Goal: Information Seeking & Learning: Learn about a topic

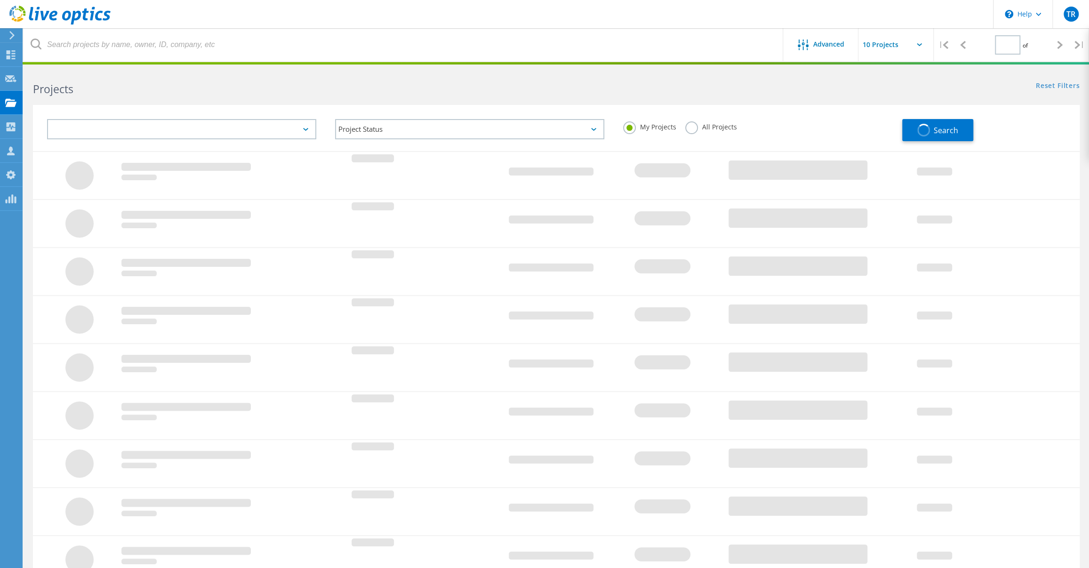
type input "1"
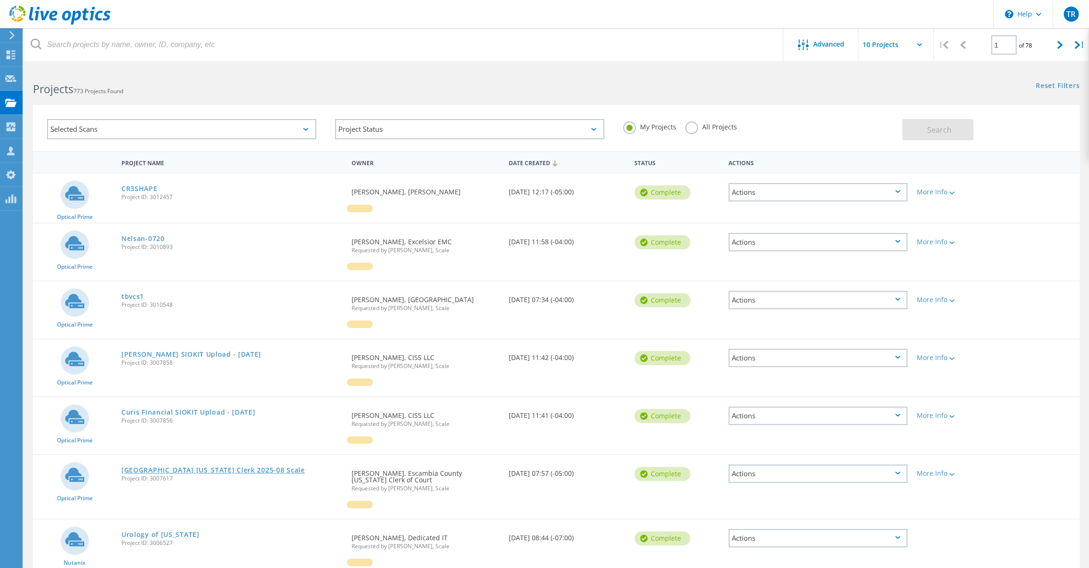
click at [226, 467] on link "[GEOGRAPHIC_DATA] [US_STATE] Clerk 2025-08 Scale" at bounding box center [213, 470] width 184 height 7
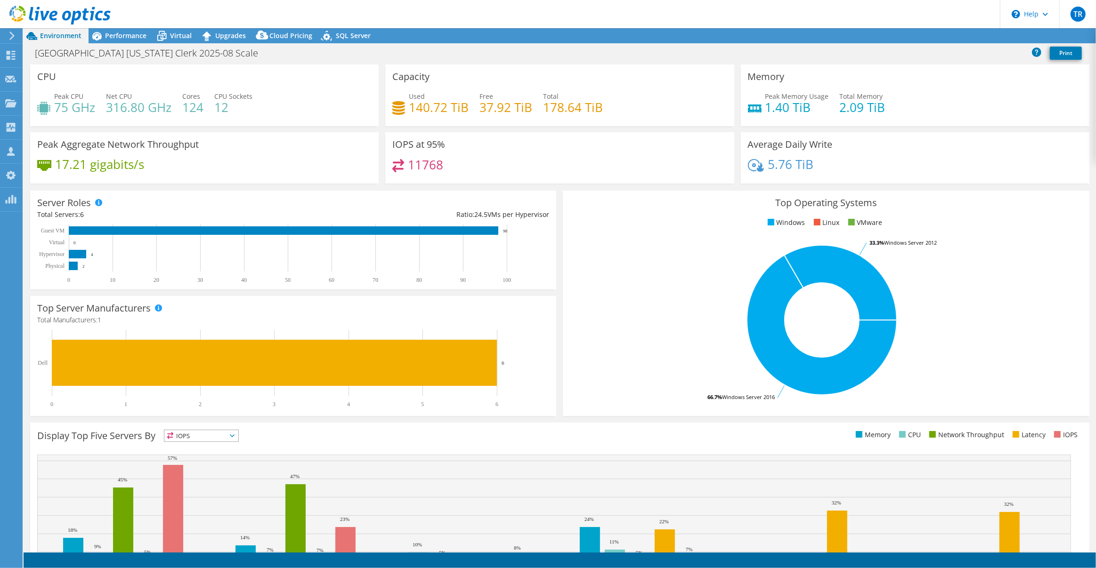
select select "USD"
click at [936, 37] on link "Reports" at bounding box center [936, 36] width 45 height 15
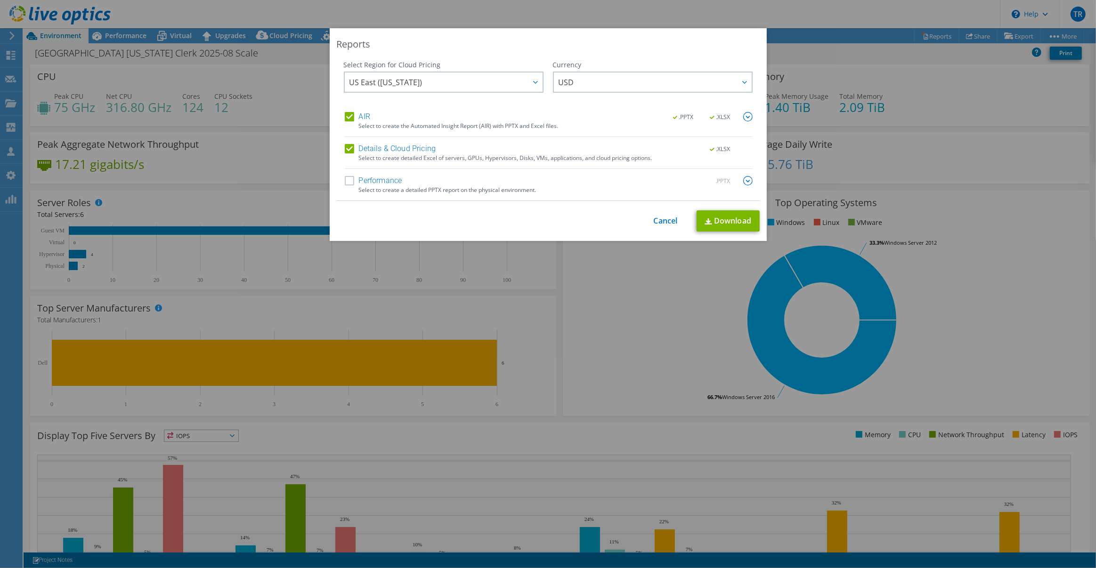
click at [345, 182] on label "Performance" at bounding box center [373, 180] width 57 height 9
click at [0, 0] on input "Performance" at bounding box center [0, 0] width 0 height 0
click at [725, 223] on link "Download" at bounding box center [727, 220] width 63 height 21
click at [658, 217] on link "Cancel" at bounding box center [665, 221] width 24 height 9
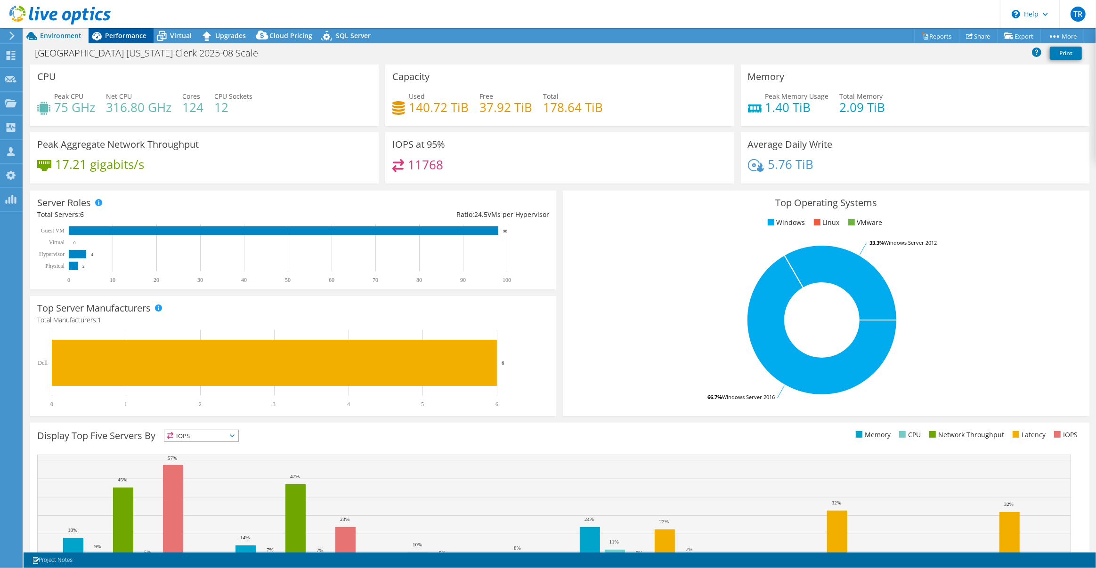
click at [126, 40] on span "Performance" at bounding box center [125, 35] width 41 height 9
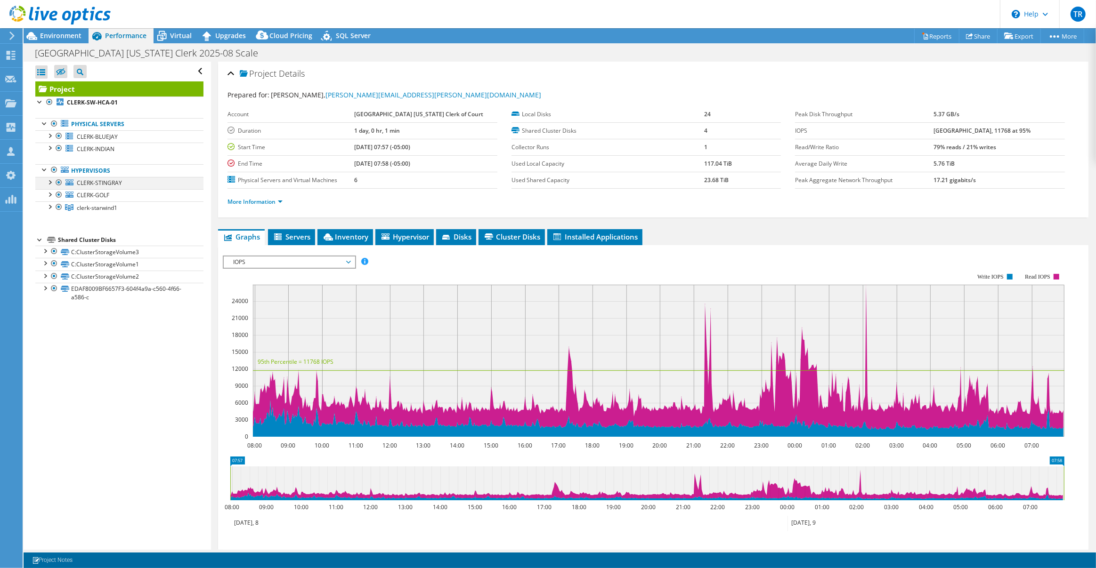
click at [49, 182] on div at bounding box center [49, 181] width 9 height 9
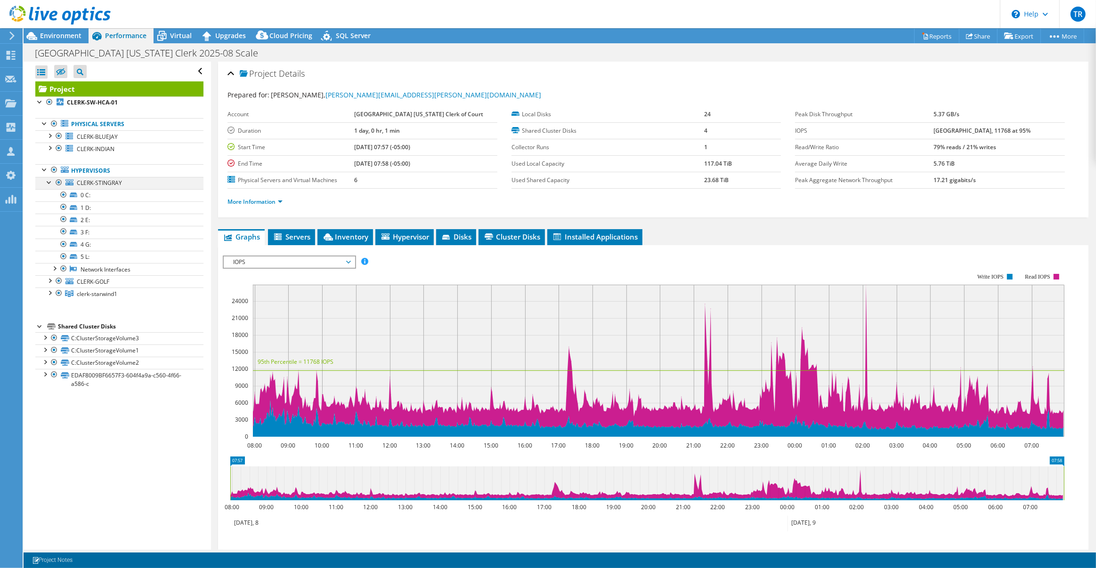
click at [49, 182] on div at bounding box center [49, 181] width 9 height 9
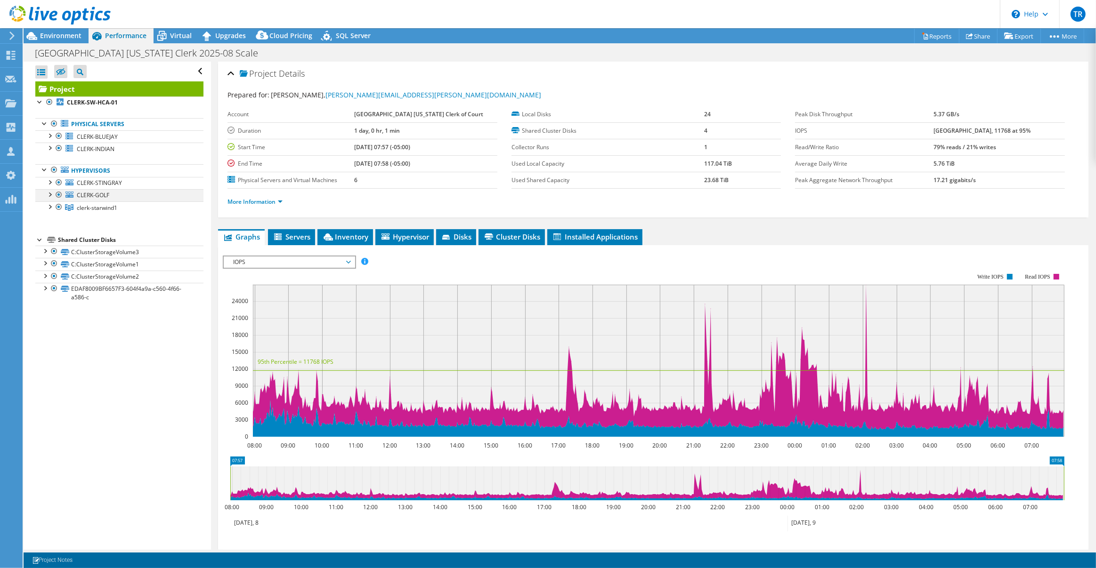
click at [49, 195] on div at bounding box center [49, 193] width 9 height 9
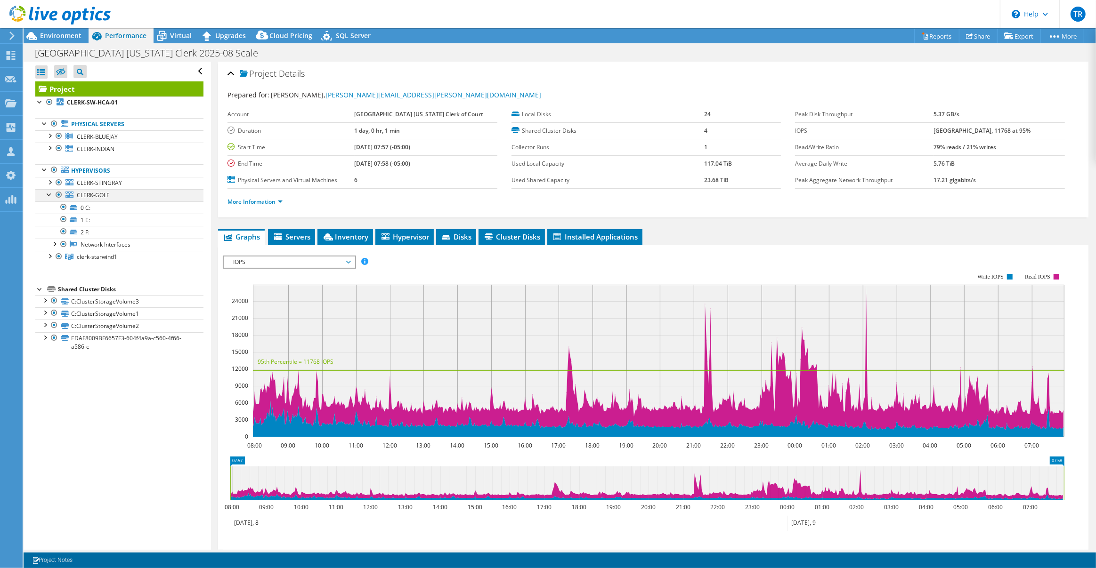
click at [49, 195] on div at bounding box center [49, 193] width 9 height 9
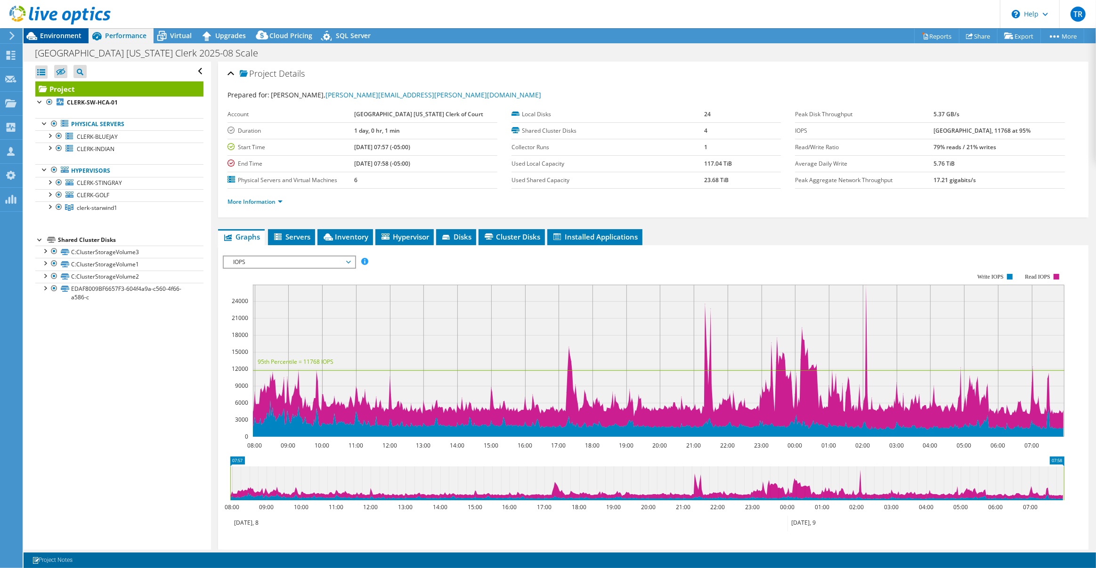
click at [59, 41] on div "Environment" at bounding box center [56, 35] width 65 height 15
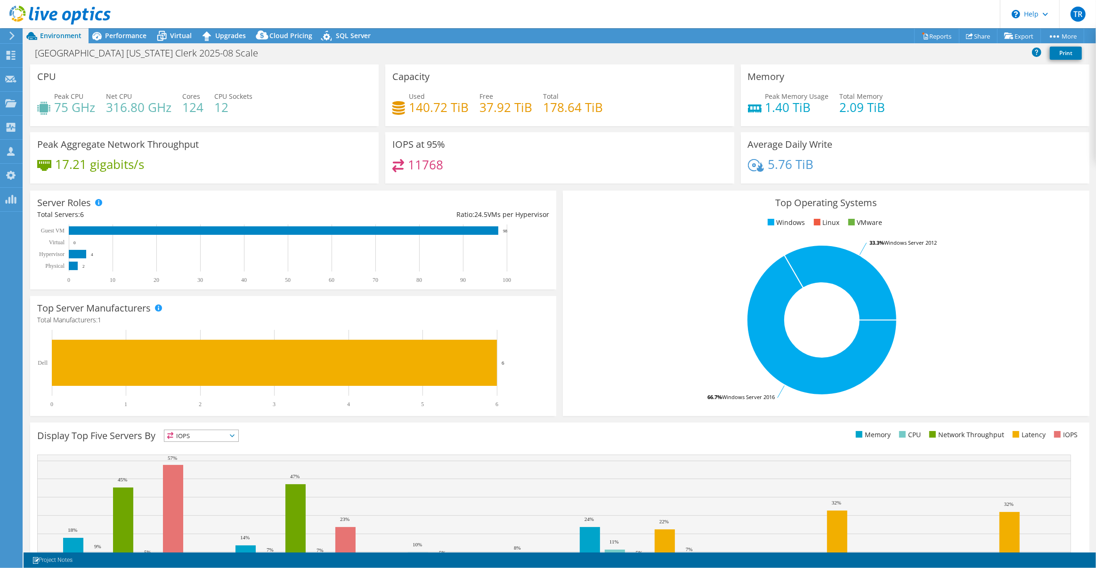
click at [669, 252] on rect at bounding box center [822, 320] width 504 height 165
drag, startPoint x: 439, startPoint y: 163, endPoint x: 391, endPoint y: 163, distance: 48.0
click at [392, 163] on div "11768" at bounding box center [559, 169] width 334 height 20
click at [500, 168] on div "11768" at bounding box center [559, 169] width 334 height 20
click at [105, 35] on span "Performance" at bounding box center [125, 35] width 41 height 9
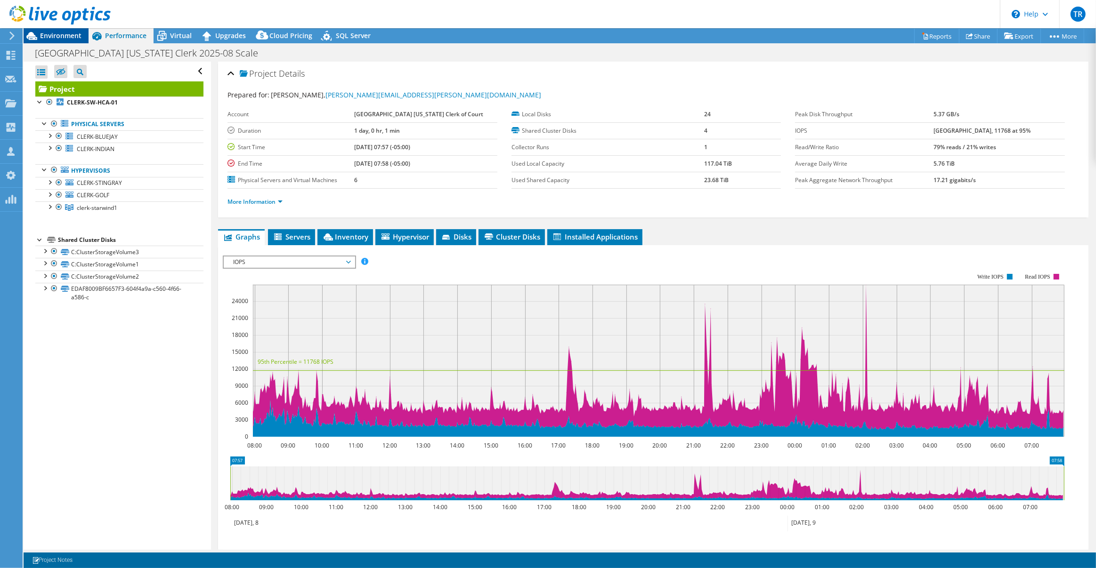
click at [76, 34] on span "Environment" at bounding box center [60, 35] width 41 height 9
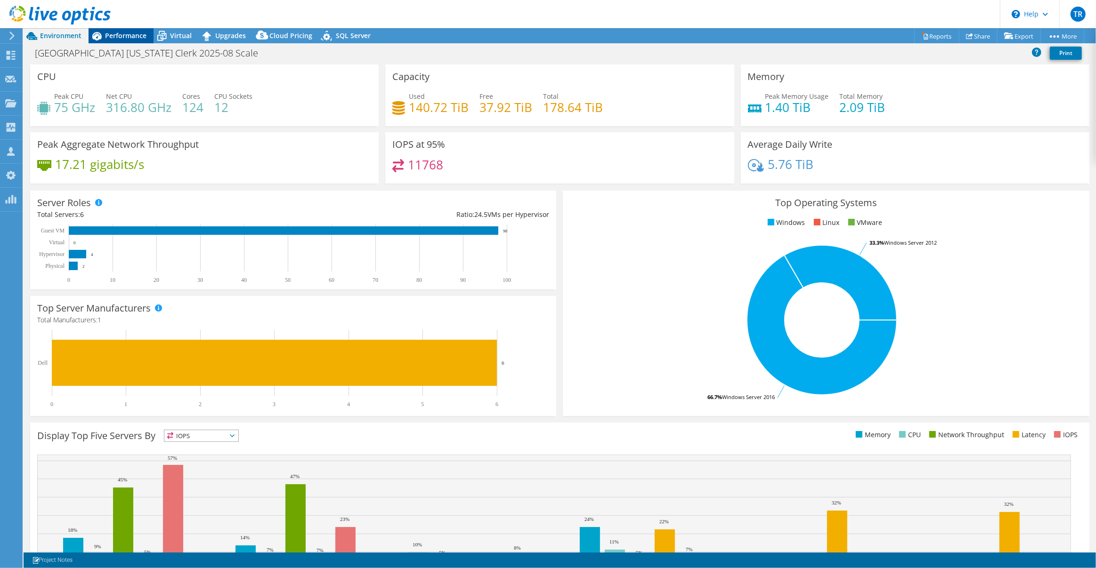
click at [139, 40] on div "Performance" at bounding box center [121, 35] width 65 height 15
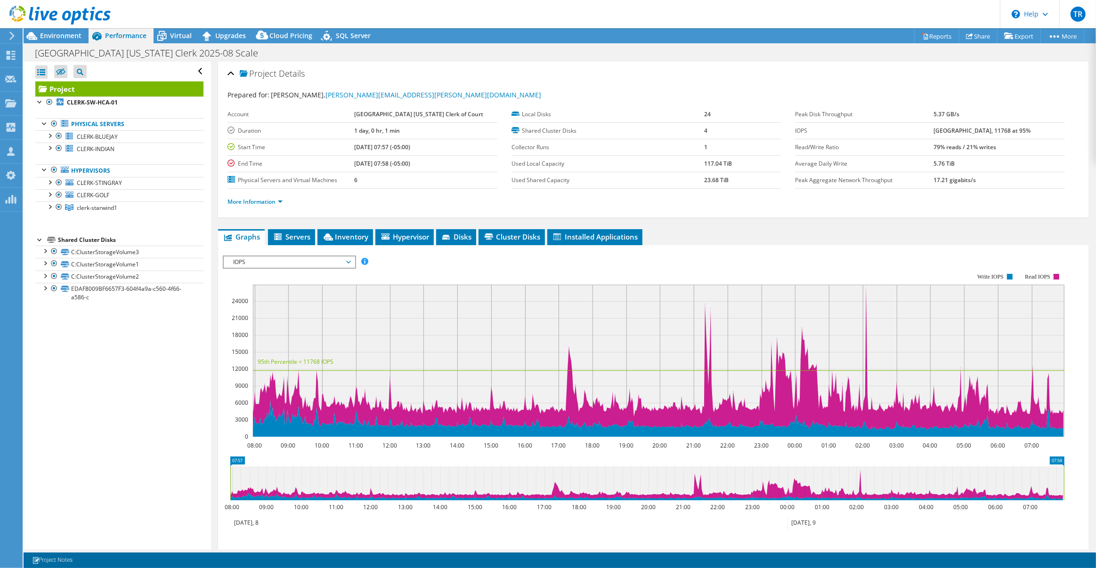
click at [67, 21] on icon at bounding box center [59, 15] width 101 height 19
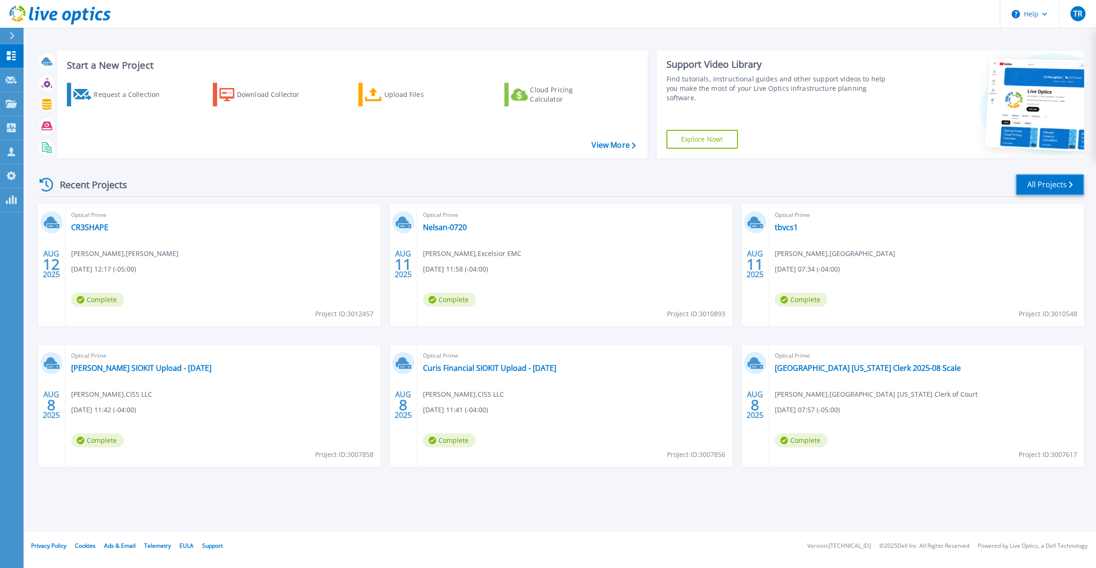
click at [1055, 185] on link "All Projects" at bounding box center [1050, 184] width 68 height 21
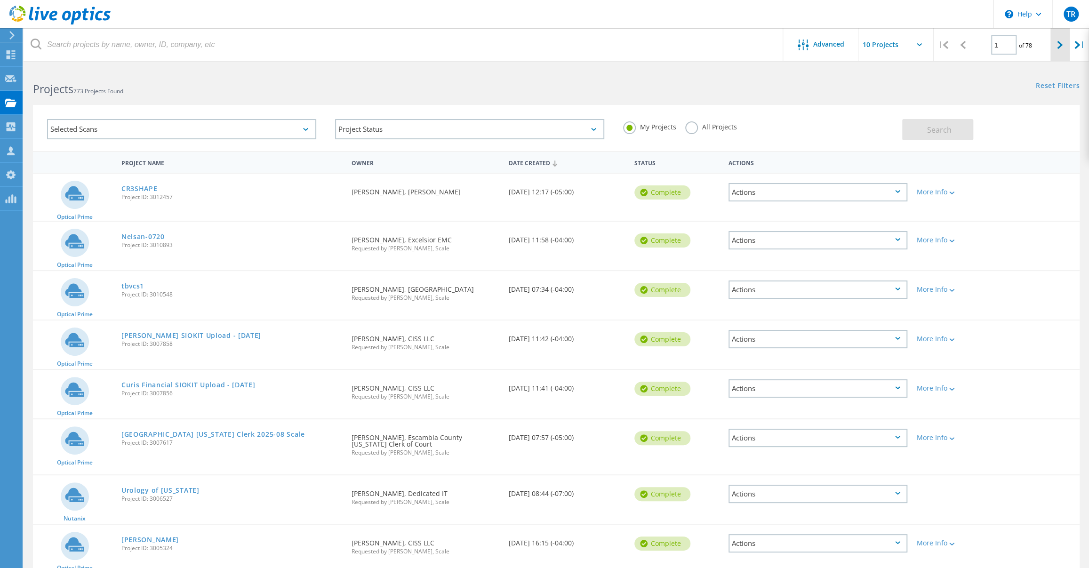
click at [1058, 45] on icon at bounding box center [1060, 45] width 6 height 8
type input "2"
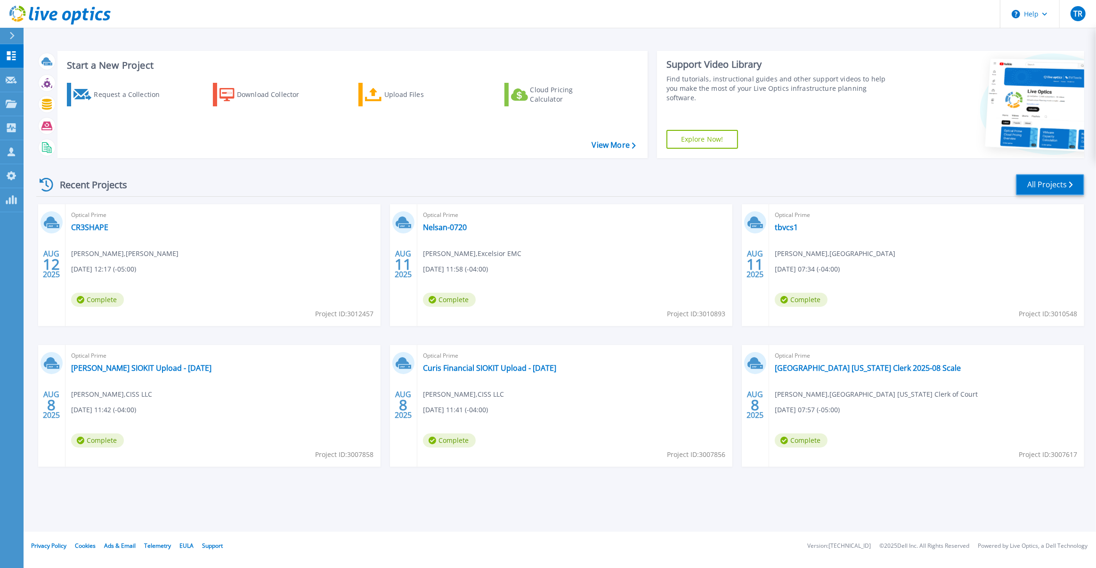
click at [1059, 193] on link "All Projects" at bounding box center [1050, 184] width 68 height 21
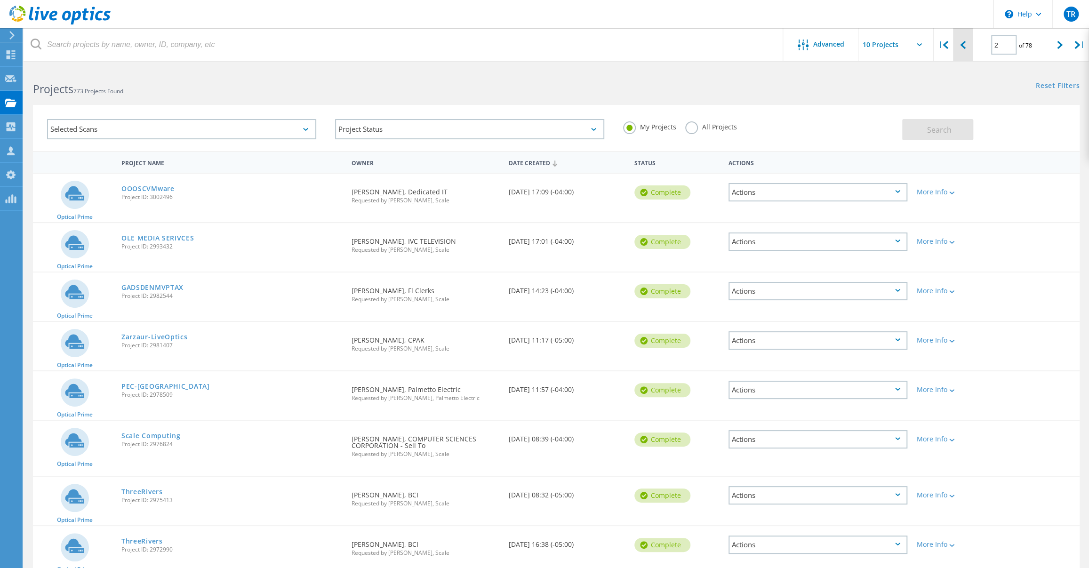
click at [964, 47] on icon at bounding box center [963, 45] width 6 height 8
type input "1"
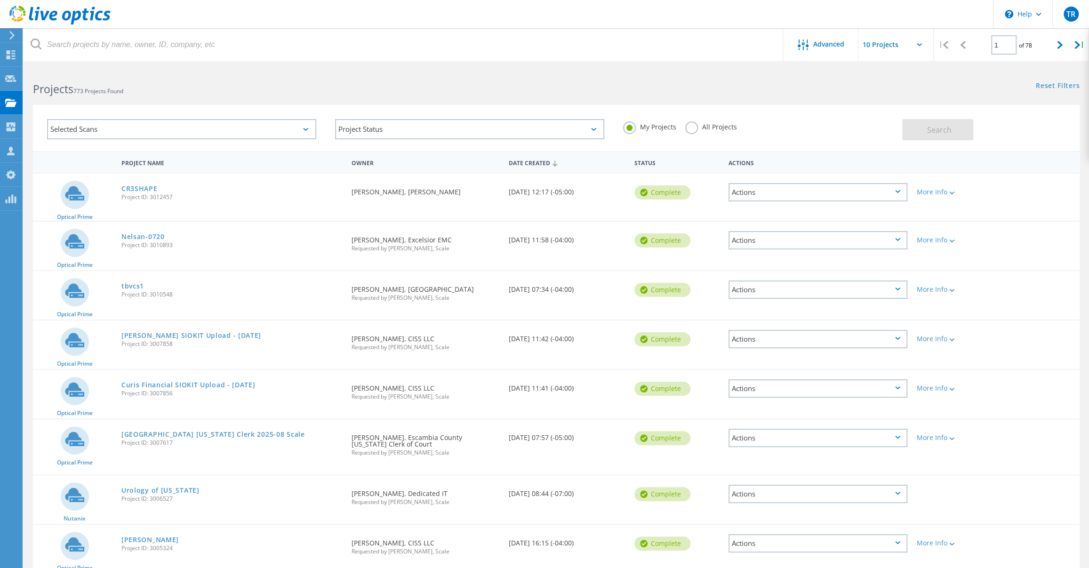
scroll to position [135, 0]
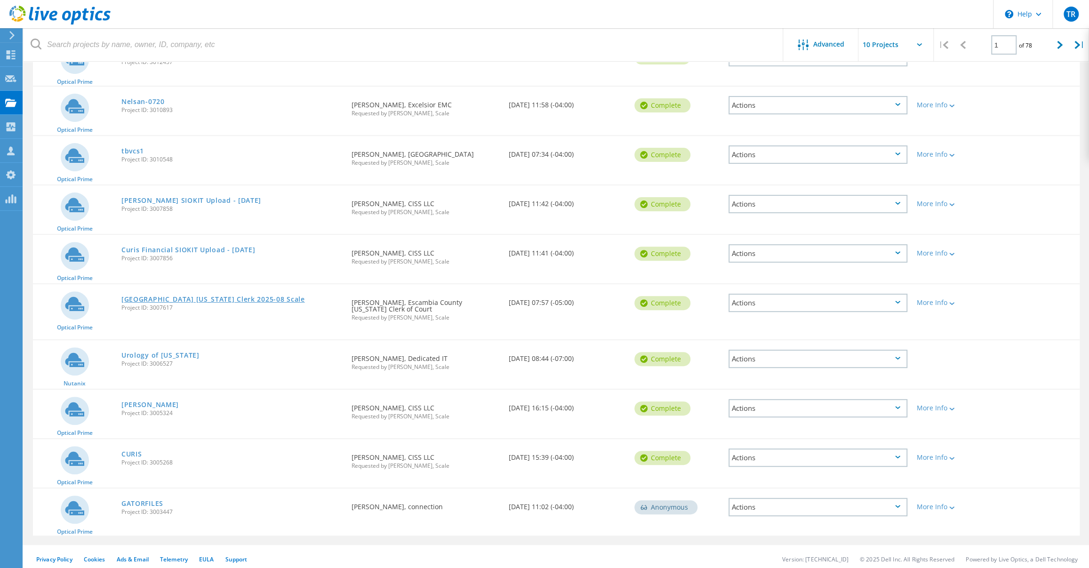
click at [196, 296] on link "[GEOGRAPHIC_DATA] [US_STATE] Clerk 2025-08 Scale" at bounding box center [213, 299] width 184 height 7
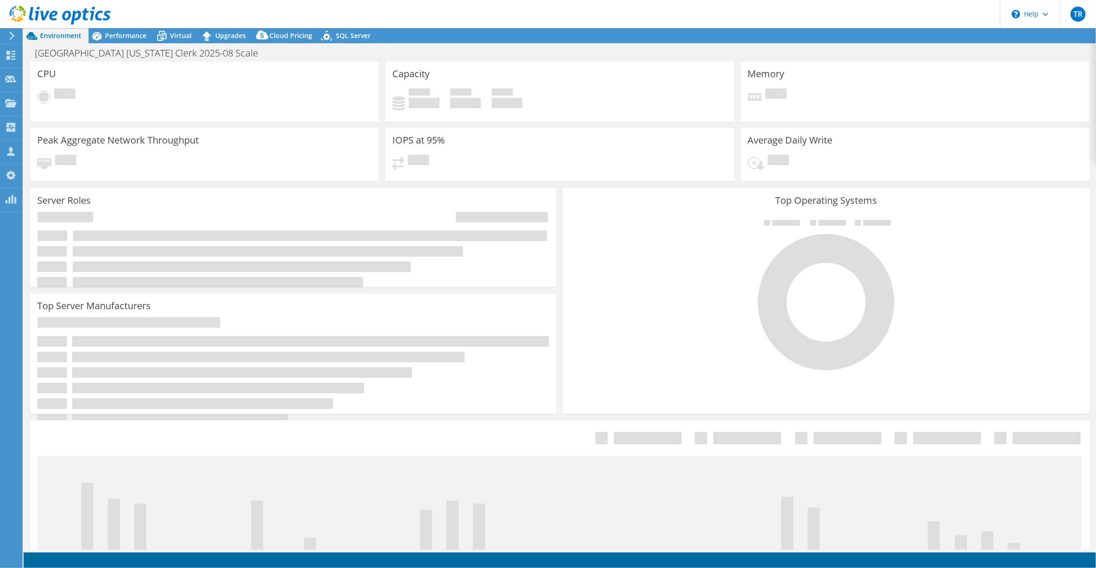
select select "USD"
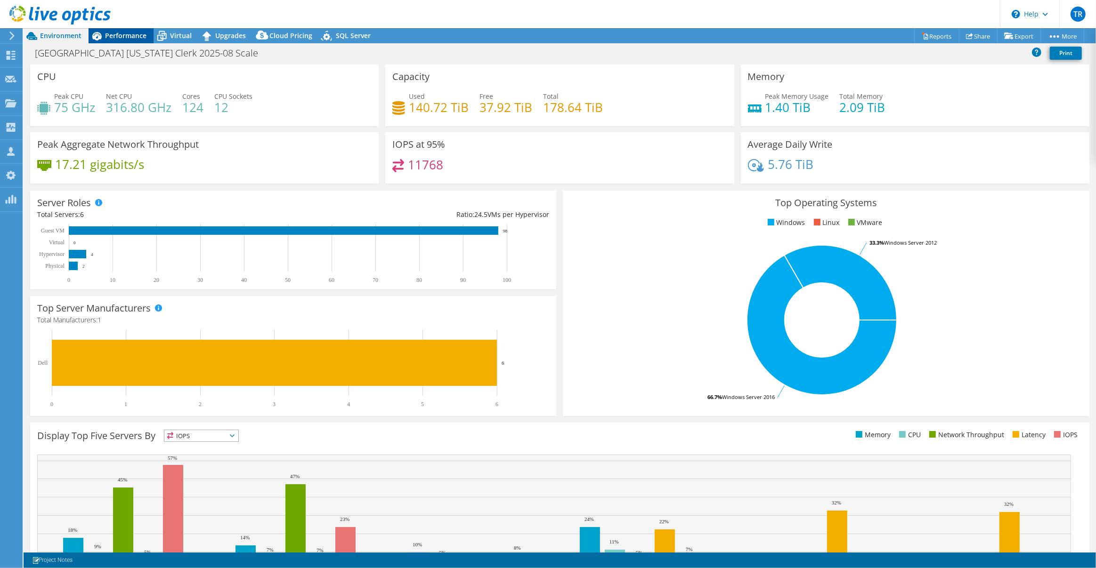
click at [138, 38] on span "Performance" at bounding box center [125, 35] width 41 height 9
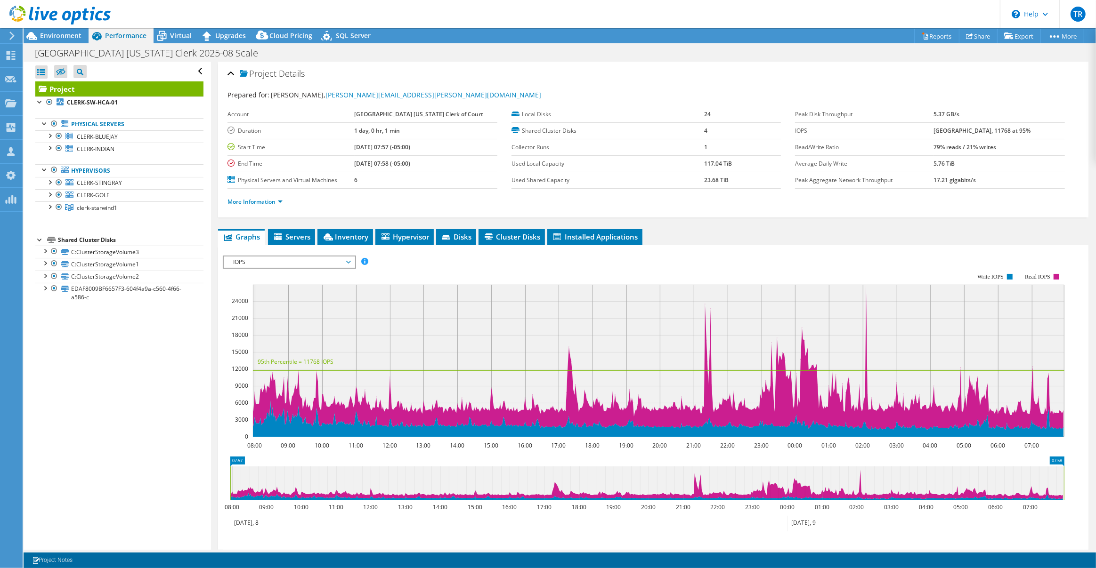
click at [346, 261] on span "IOPS" at bounding box center [288, 262] width 121 height 11
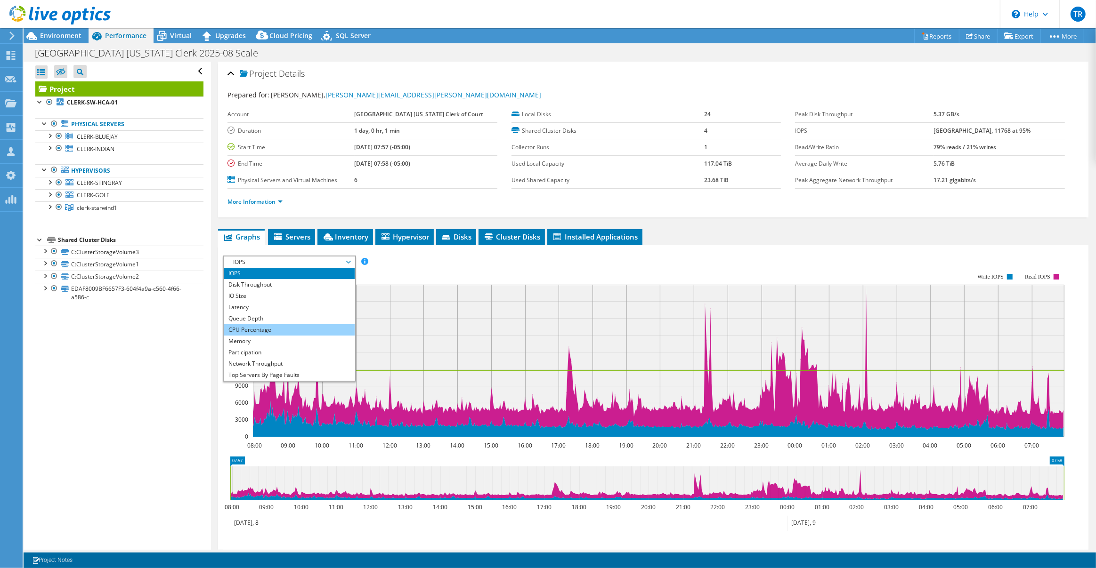
click at [324, 327] on li "CPU Percentage" at bounding box center [289, 329] width 130 height 11
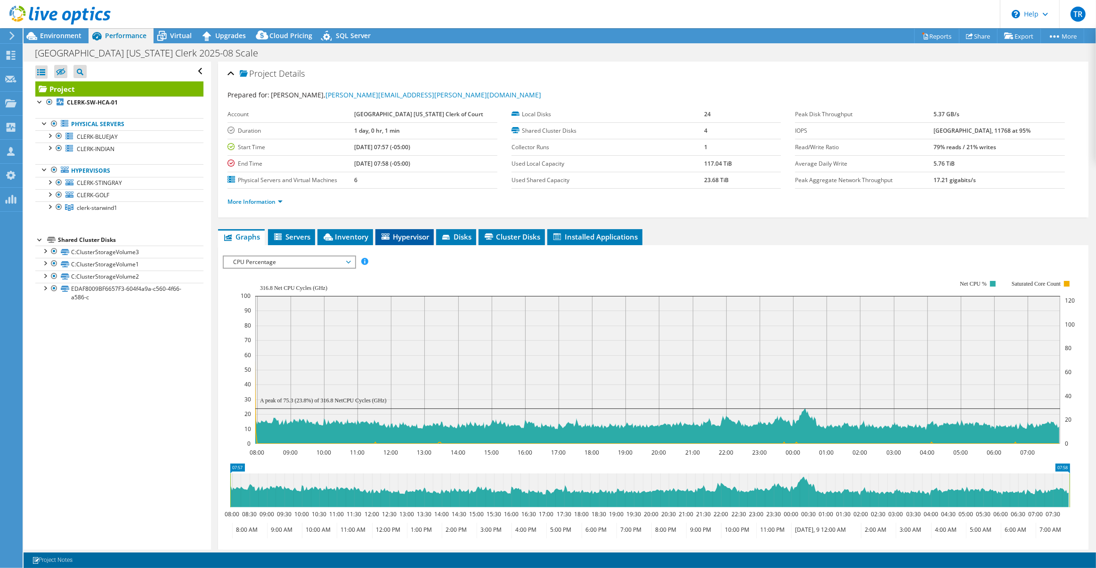
click at [402, 232] on span "Hypervisor" at bounding box center [404, 236] width 49 height 9
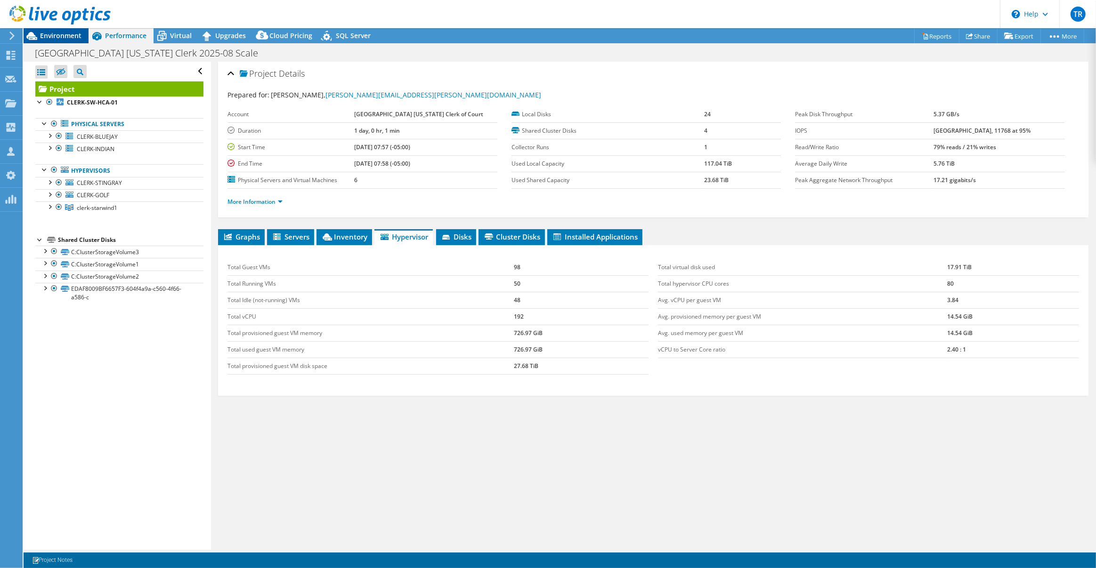
click at [76, 40] on span "Environment" at bounding box center [60, 35] width 41 height 9
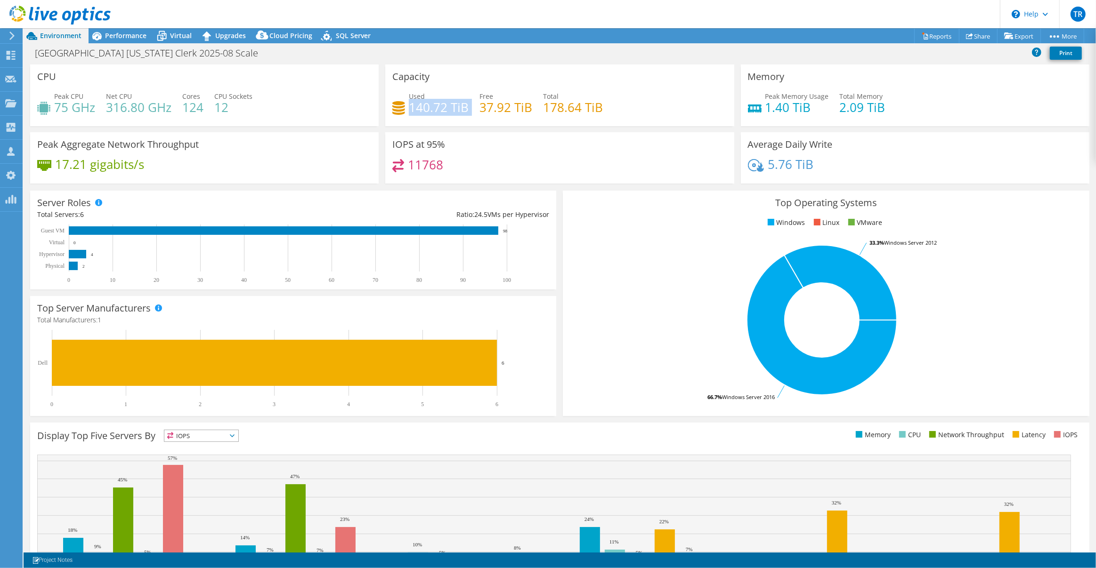
drag, startPoint x: 406, startPoint y: 107, endPoint x: 466, endPoint y: 109, distance: 59.8
click at [466, 109] on div "Used 140.72 TiB Free 37.92 TiB Total 178.64 TiB" at bounding box center [559, 106] width 334 height 31
click at [441, 105] on h4 "140.72 TiB" at bounding box center [439, 107] width 60 height 10
drag, startPoint x: 407, startPoint y: 105, endPoint x: 456, endPoint y: 111, distance: 49.2
click at [457, 111] on h4 "140.72 TiB" at bounding box center [439, 107] width 60 height 10
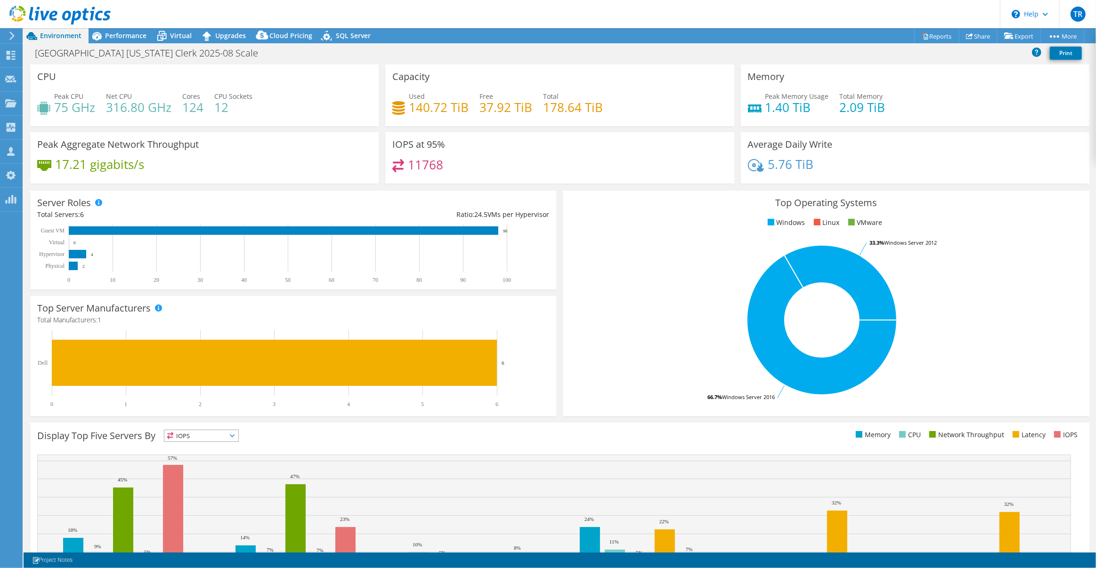
drag, startPoint x: 422, startPoint y: 107, endPoint x: 373, endPoint y: 100, distance: 49.0
click at [421, 107] on h4 "140.72 TiB" at bounding box center [439, 107] width 60 height 10
click at [130, 29] on div "Performance" at bounding box center [121, 35] width 65 height 15
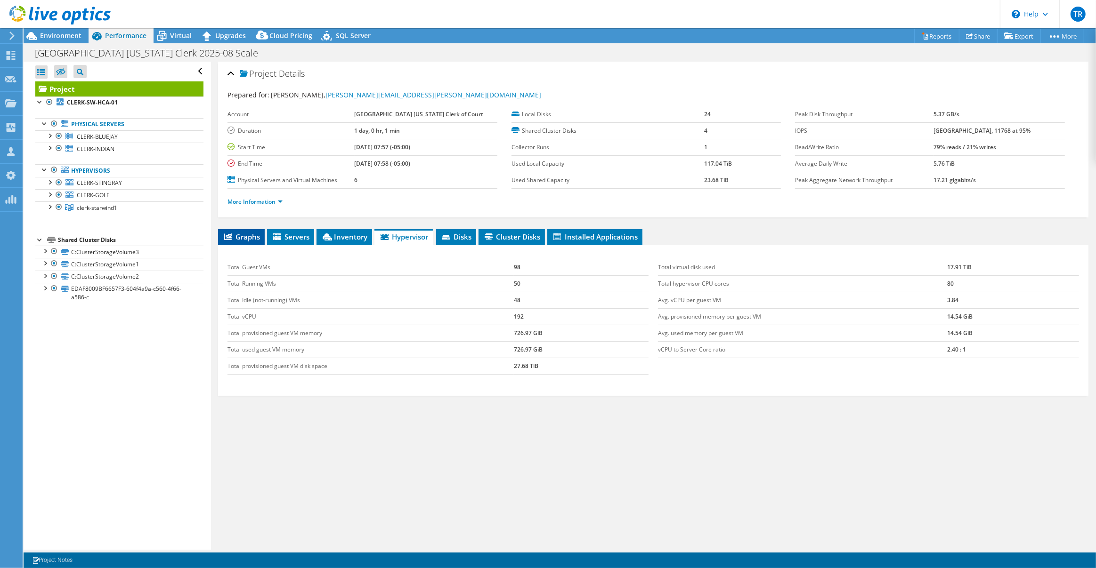
click at [242, 235] on span "Graphs" at bounding box center [241, 236] width 37 height 9
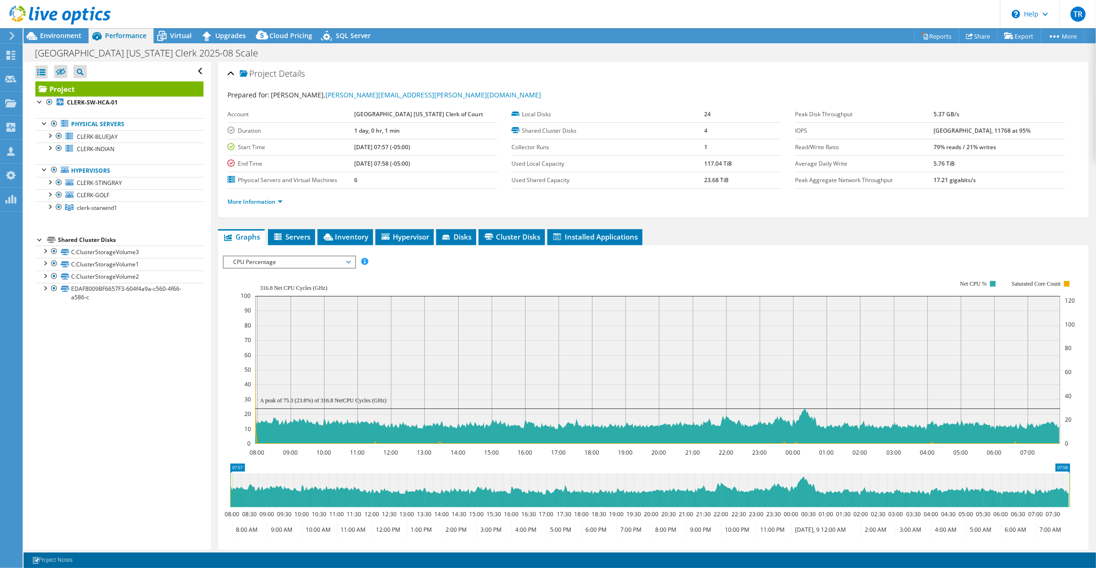
click at [347, 263] on span "CPU Percentage" at bounding box center [288, 262] width 121 height 11
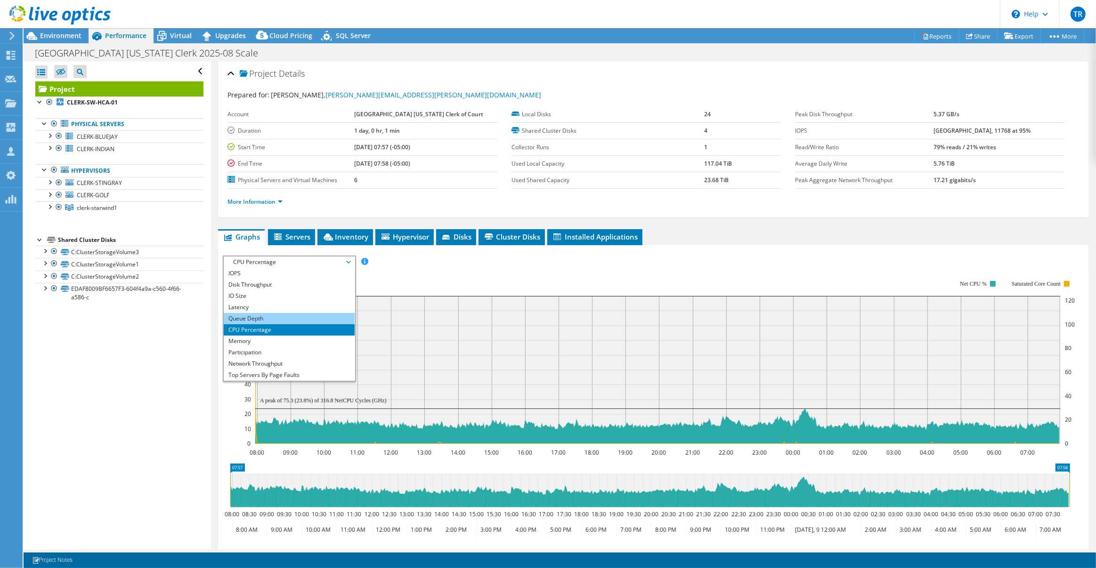
scroll to position [33, 0]
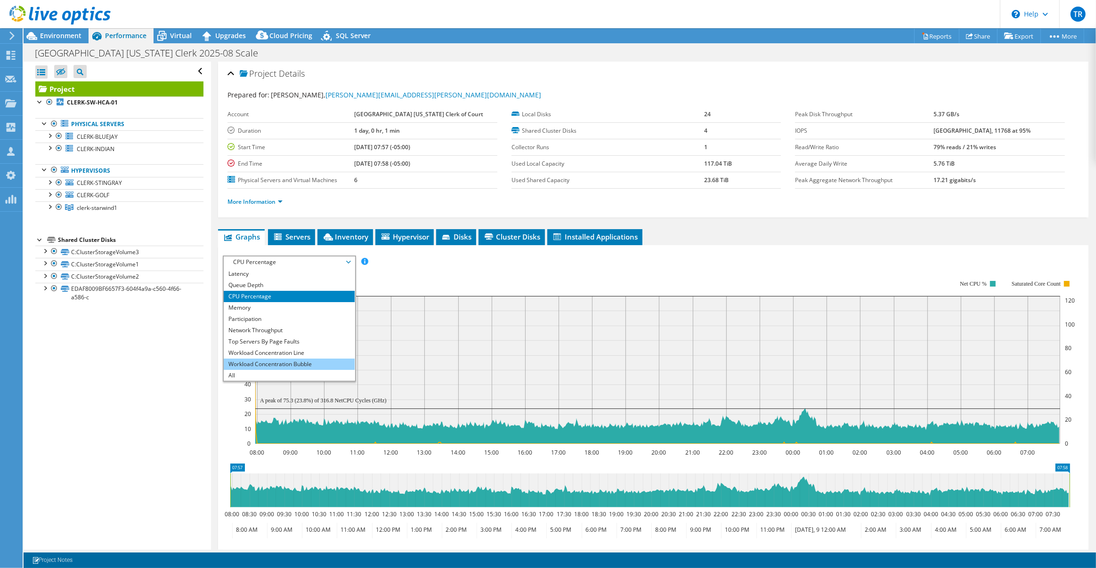
click at [323, 361] on li "Workload Concentration Bubble" at bounding box center [289, 364] width 130 height 11
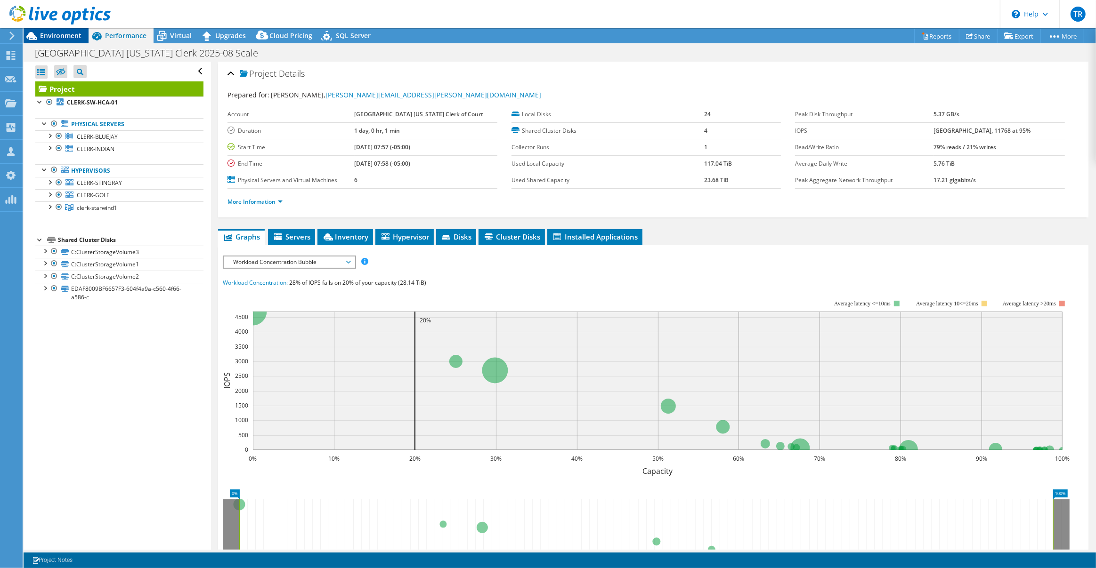
click at [66, 38] on span "Environment" at bounding box center [60, 35] width 41 height 9
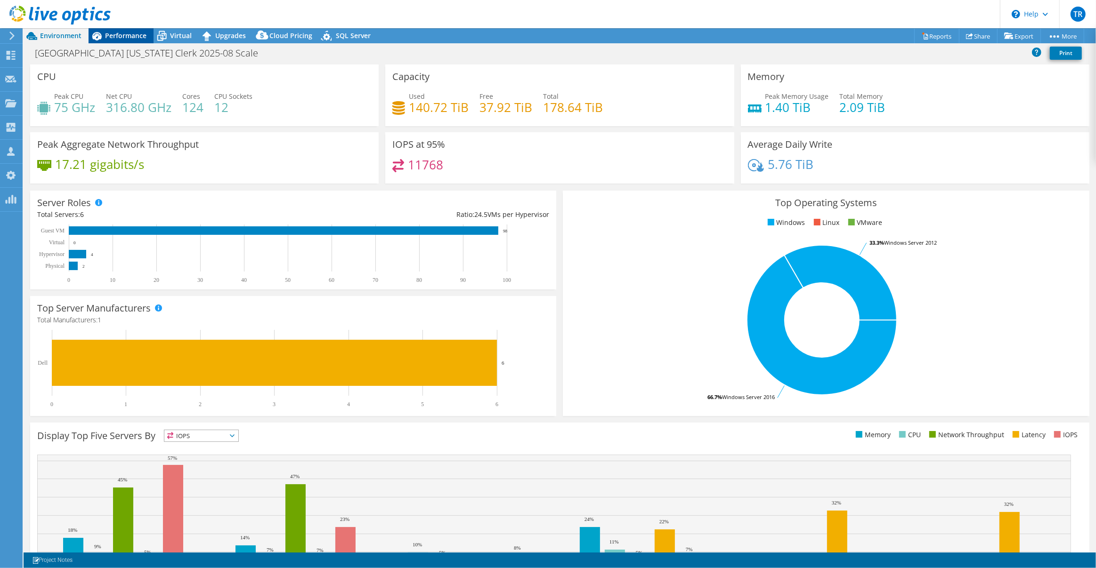
click at [114, 40] on div "Performance" at bounding box center [121, 35] width 65 height 15
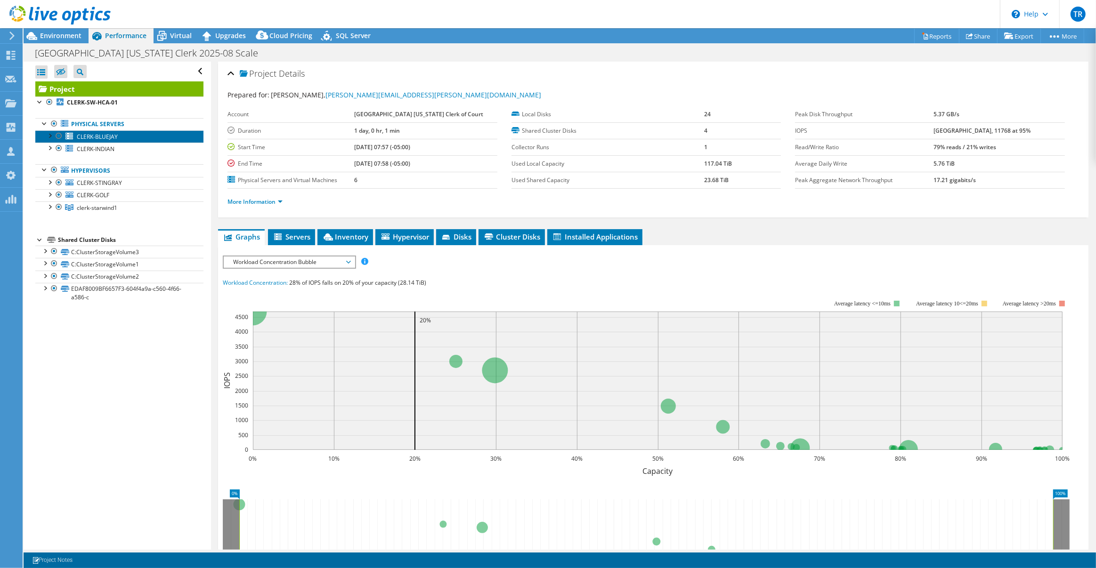
click at [140, 137] on link "CLERK-BLUEJAY" at bounding box center [119, 136] width 168 height 12
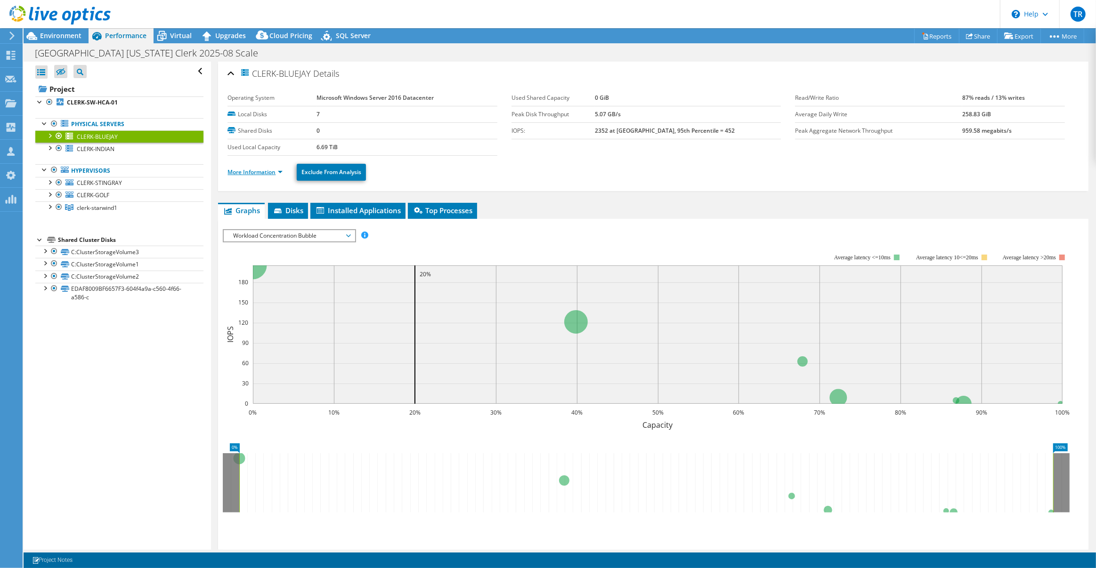
click at [280, 170] on link "More Information" at bounding box center [254, 172] width 55 height 8
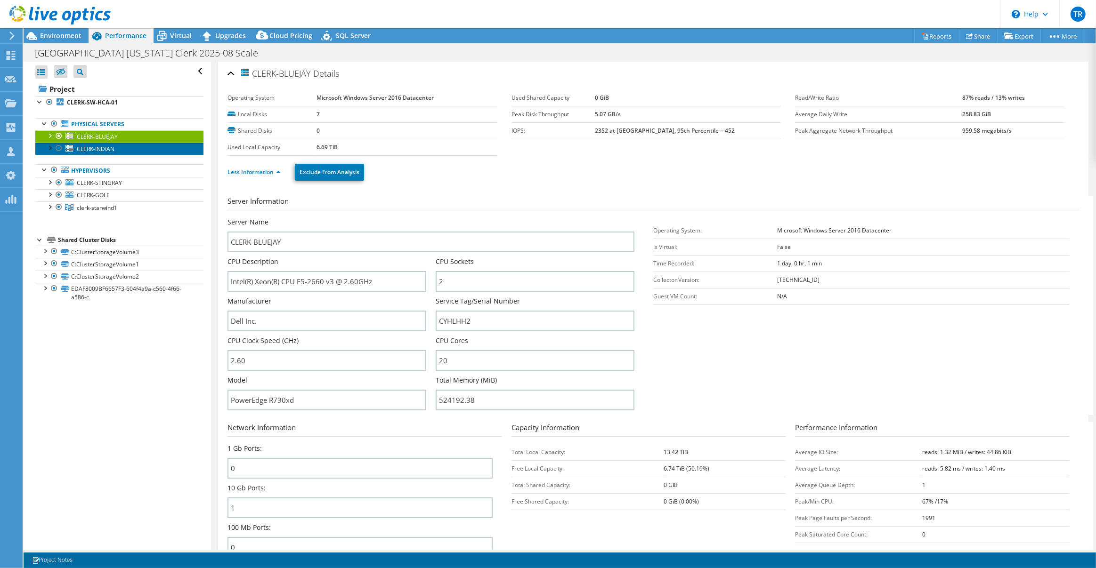
click at [116, 145] on link "CLERK-INDIAN" at bounding box center [119, 149] width 168 height 12
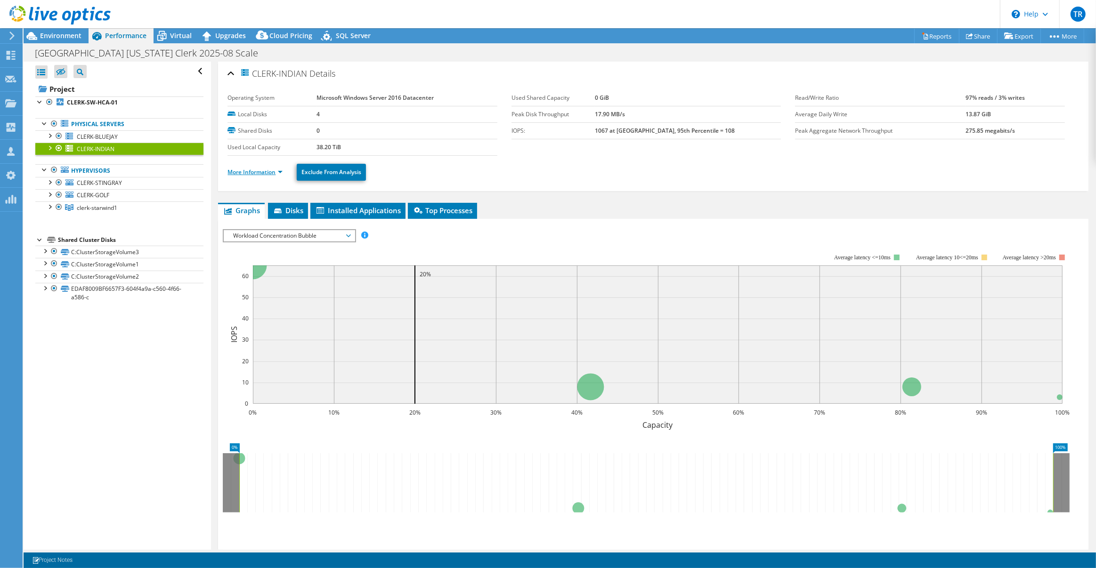
click at [279, 172] on link "More Information" at bounding box center [254, 172] width 55 height 8
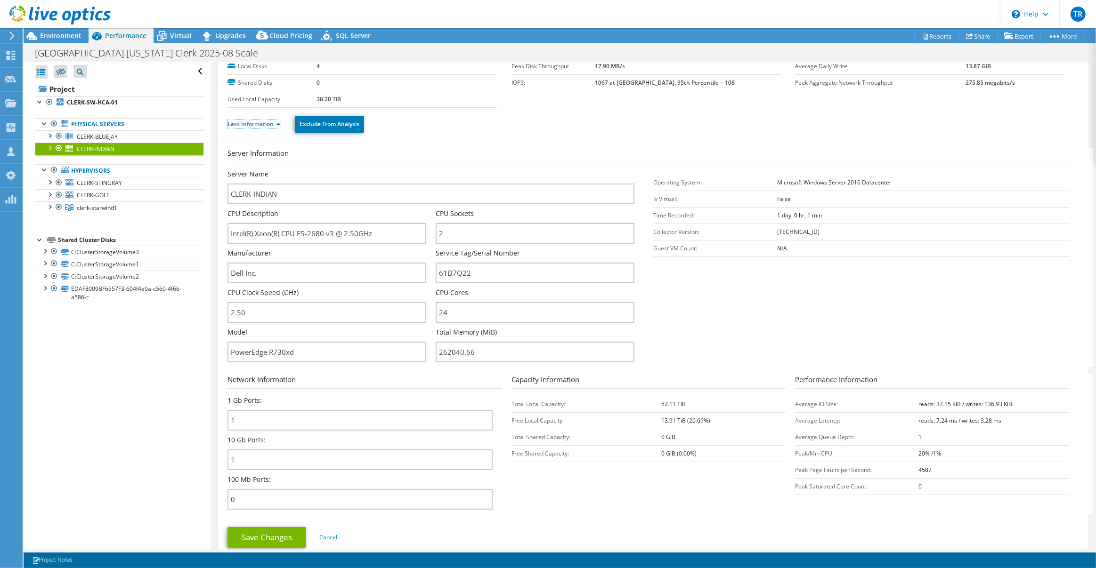
scroll to position [66, 0]
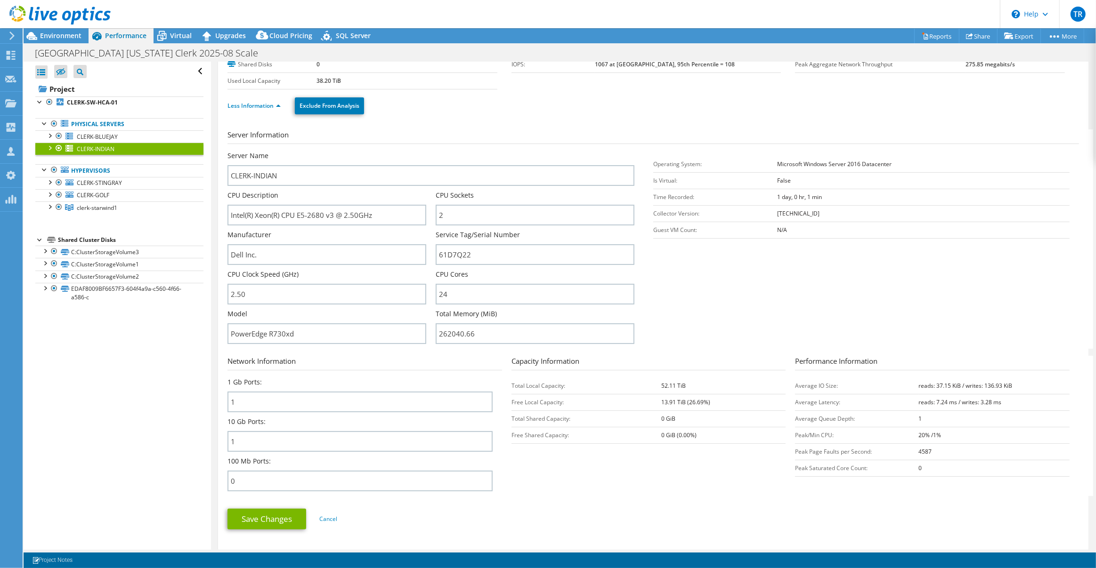
drag, startPoint x: 654, startPoint y: 388, endPoint x: 688, endPoint y: 387, distance: 34.0
click at [688, 387] on tr "Total Local Capacity: 52.11 TiB" at bounding box center [648, 386] width 274 height 16
drag, startPoint x: 656, startPoint y: 404, endPoint x: 713, endPoint y: 406, distance: 57.0
click at [713, 406] on tr "Free Local Capacity: 13.91 TiB (26.69%)" at bounding box center [648, 402] width 274 height 16
click at [757, 490] on section "Network Information 1 Gb Ports: 1 10 Gb Ports: 1 100 Mb Ports: 0 Capacity Infor…" at bounding box center [654, 426] width 855 height 140
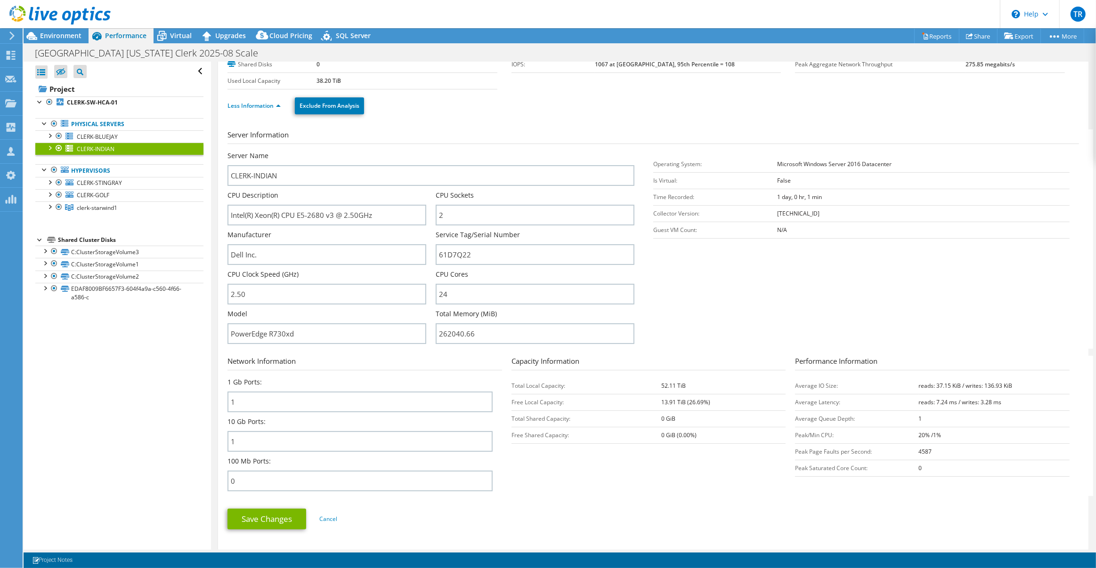
scroll to position [0, 0]
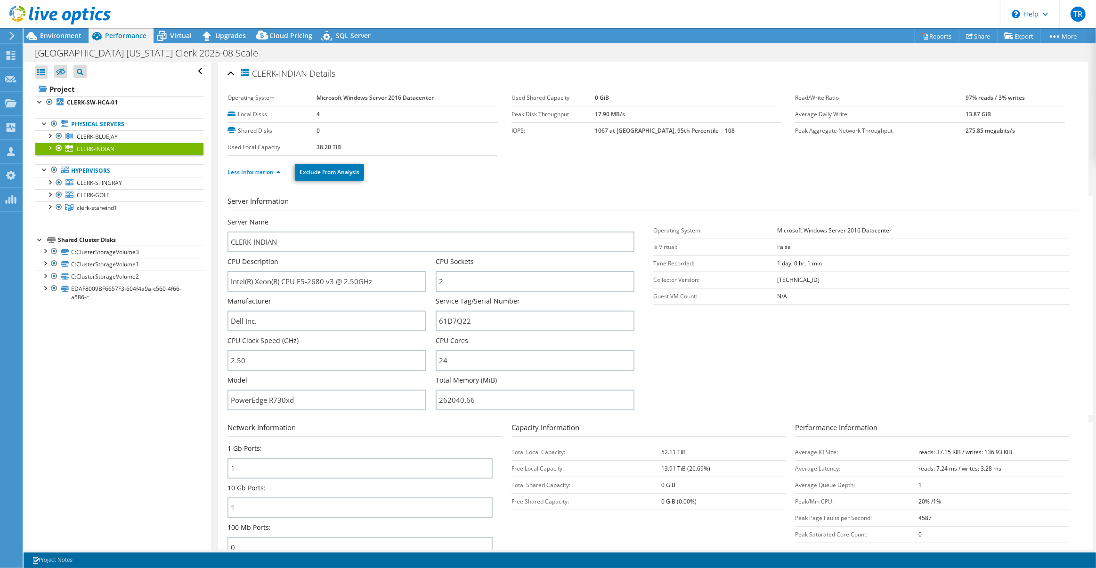
drag, startPoint x: 314, startPoint y: 149, endPoint x: 355, endPoint y: 154, distance: 41.3
click at [355, 154] on section "Operating System Microsoft Windows Server 2016 Datacenter Local Disks 4 Shared …" at bounding box center [652, 123] width 851 height 66
drag, startPoint x: 402, startPoint y: 158, endPoint x: 333, endPoint y: 150, distance: 69.3
click at [402, 158] on div "Less Information Exclude From Analysis" at bounding box center [652, 172] width 851 height 33
click at [345, 145] on tr "Used Local Capacity 38.20 TiB" at bounding box center [361, 147] width 269 height 16
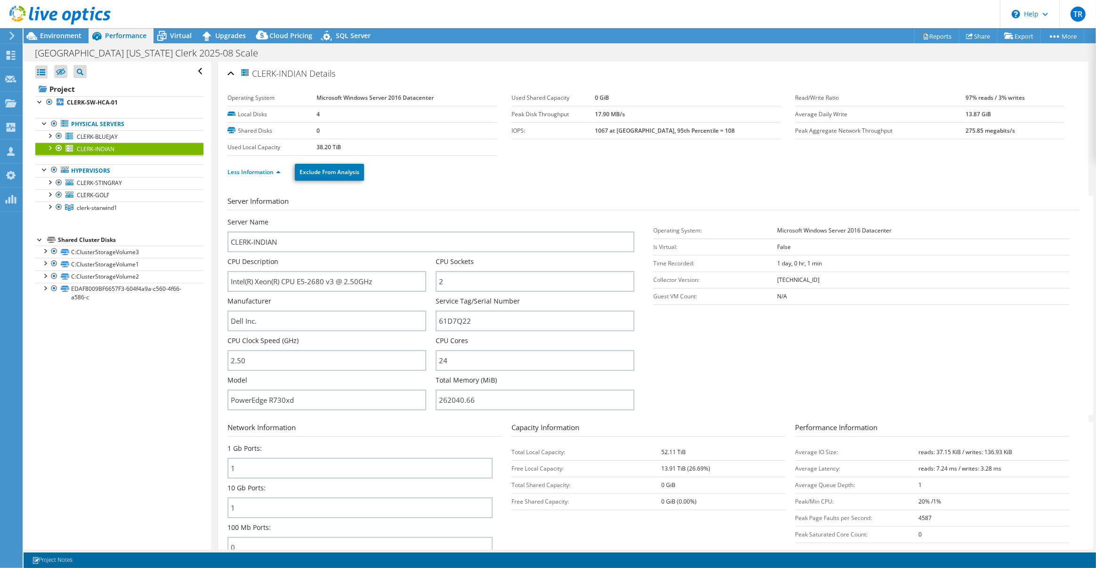
click at [419, 150] on td "38.20 TiB" at bounding box center [406, 147] width 181 height 16
click at [532, 173] on ul "Less Information Exclude From Analysis" at bounding box center [652, 170] width 851 height 19
click at [116, 137] on span "CLERK-BLUEJAY" at bounding box center [97, 137] width 41 height 8
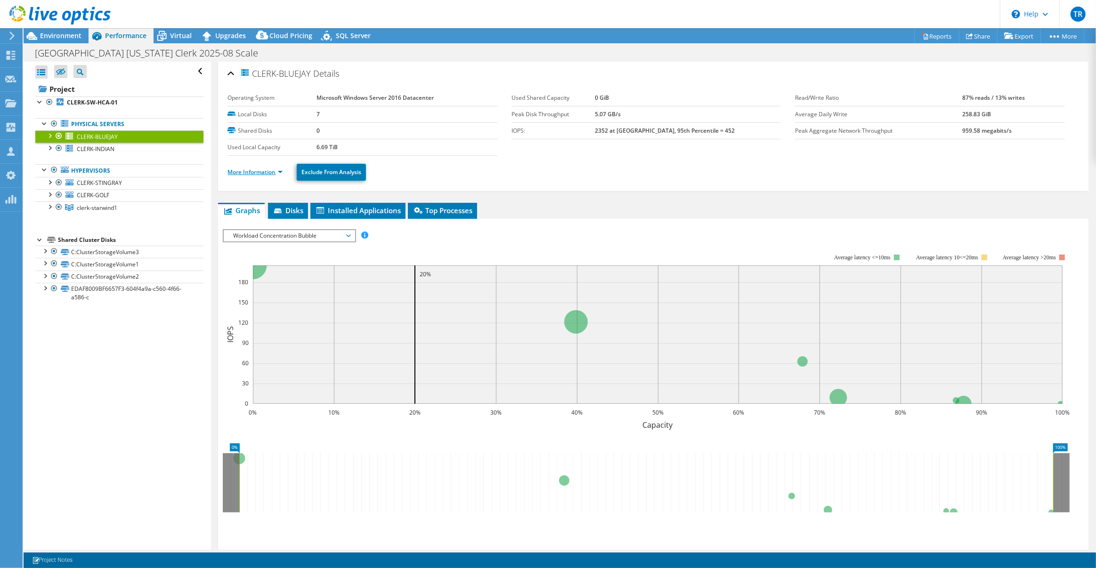
click at [273, 170] on link "More Information" at bounding box center [254, 172] width 55 height 8
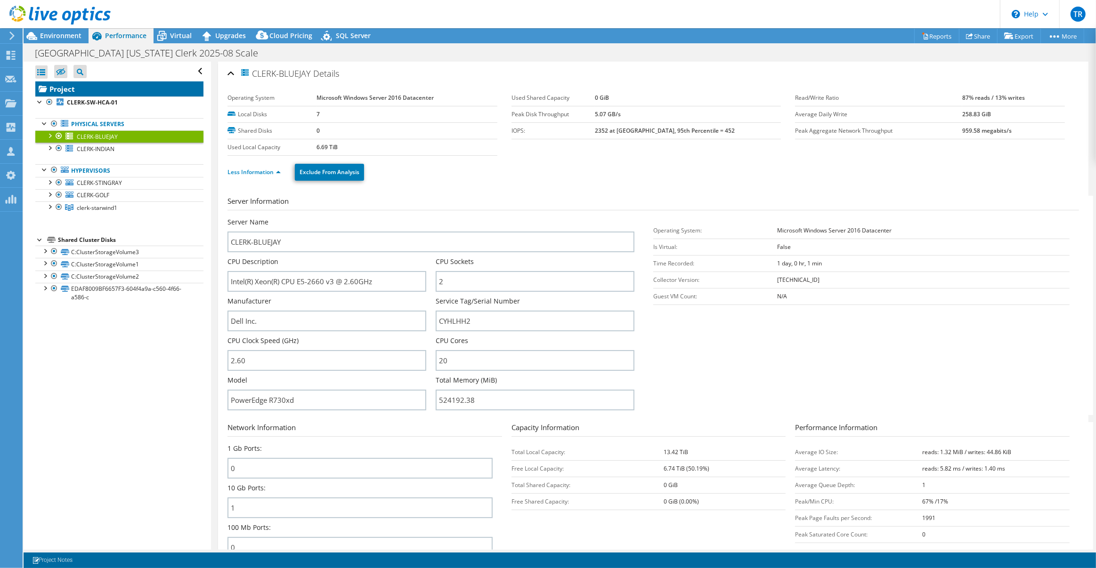
click at [90, 90] on link "Project" at bounding box center [119, 88] width 168 height 15
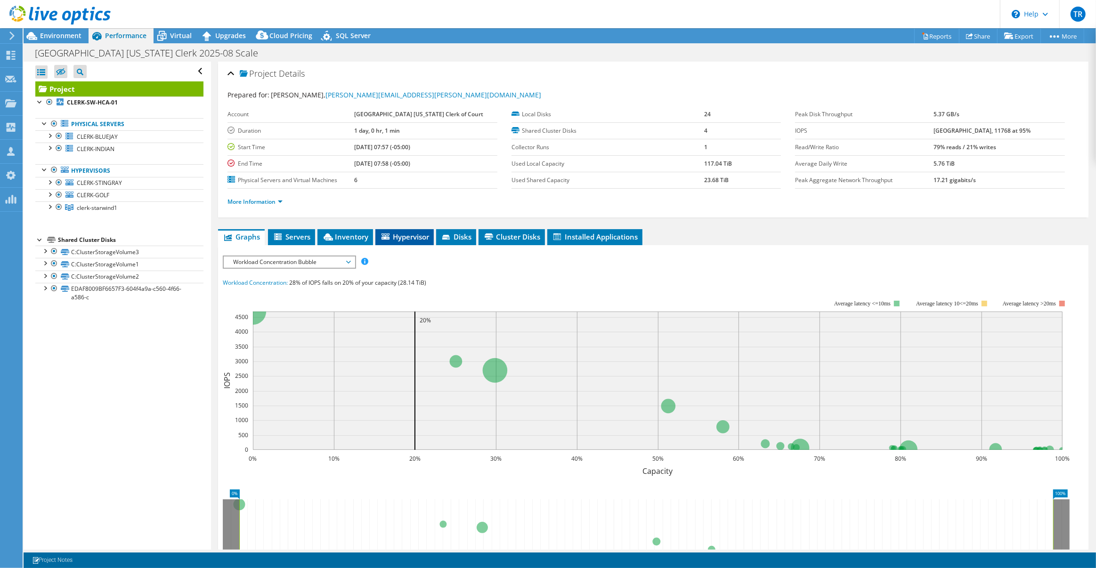
click at [398, 237] on span "Hypervisor" at bounding box center [404, 236] width 49 height 9
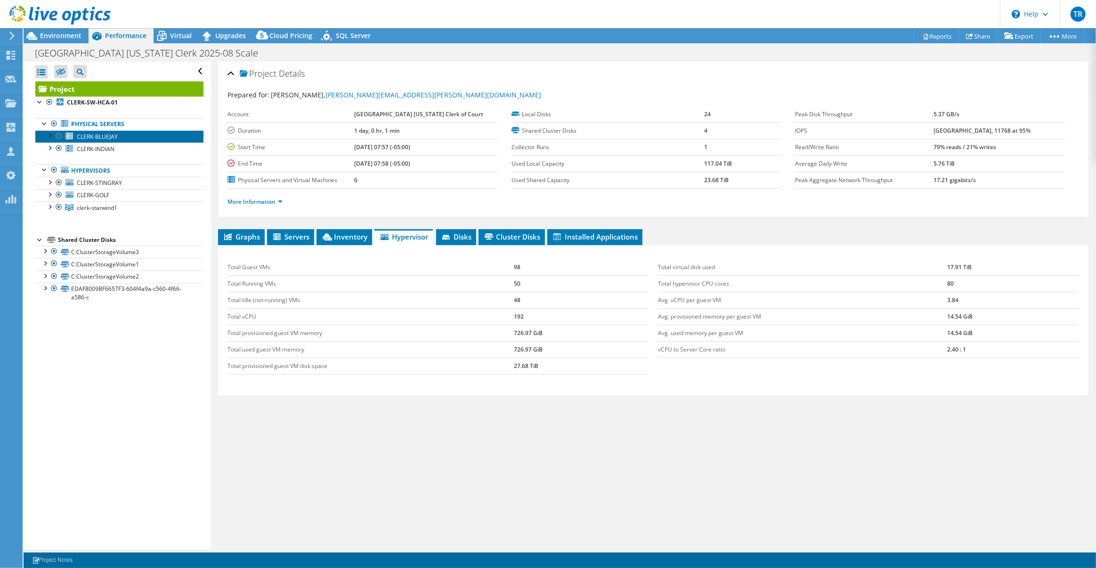
click at [121, 139] on link "CLERK-BLUEJAY" at bounding box center [119, 136] width 168 height 12
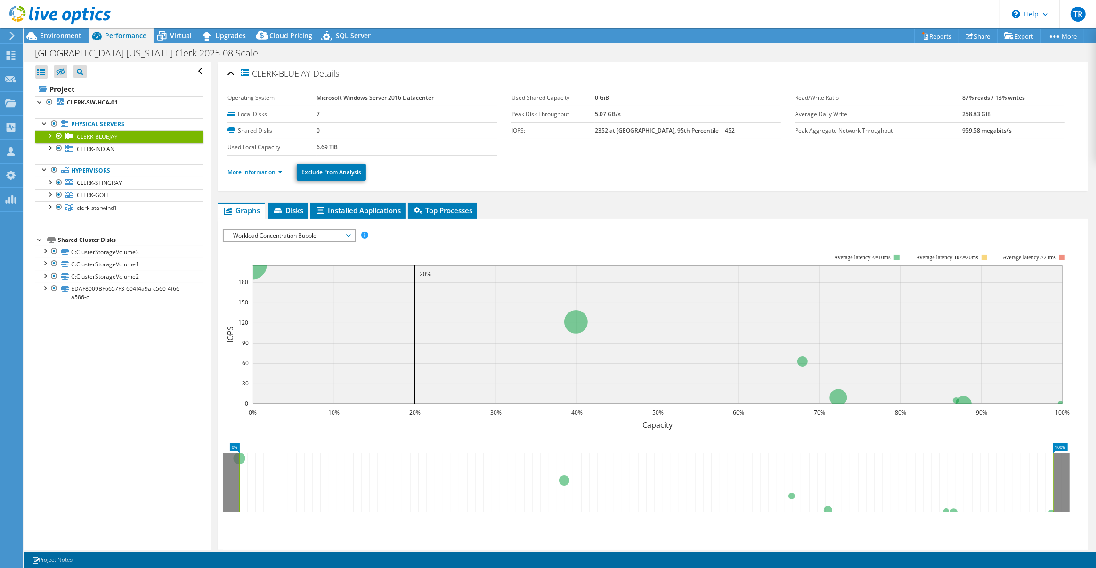
click at [346, 233] on span "Workload Concentration Bubble" at bounding box center [288, 235] width 121 height 11
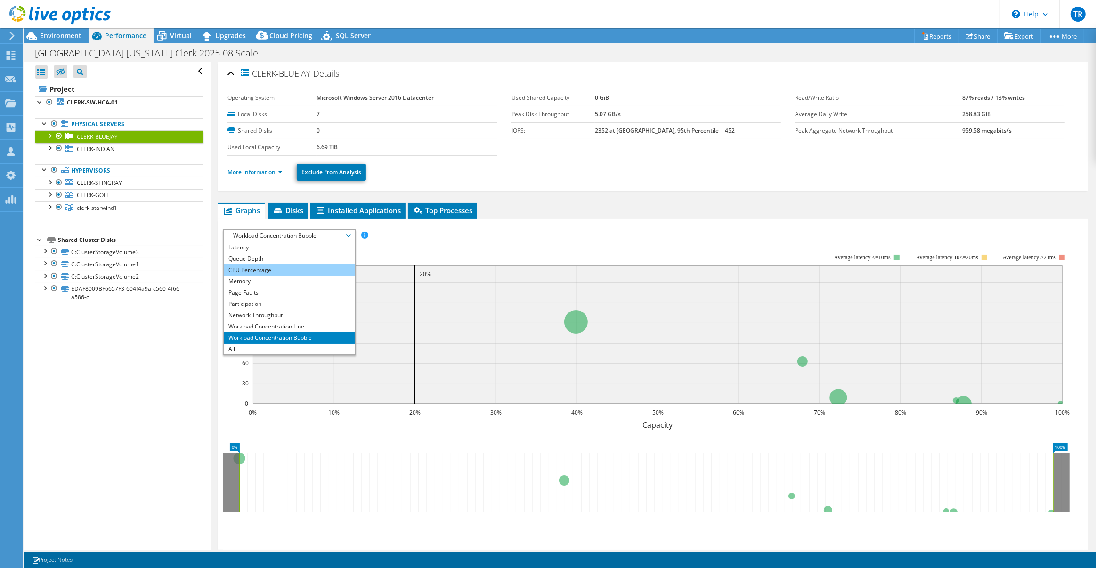
click at [330, 266] on li "CPU Percentage" at bounding box center [289, 270] width 130 height 11
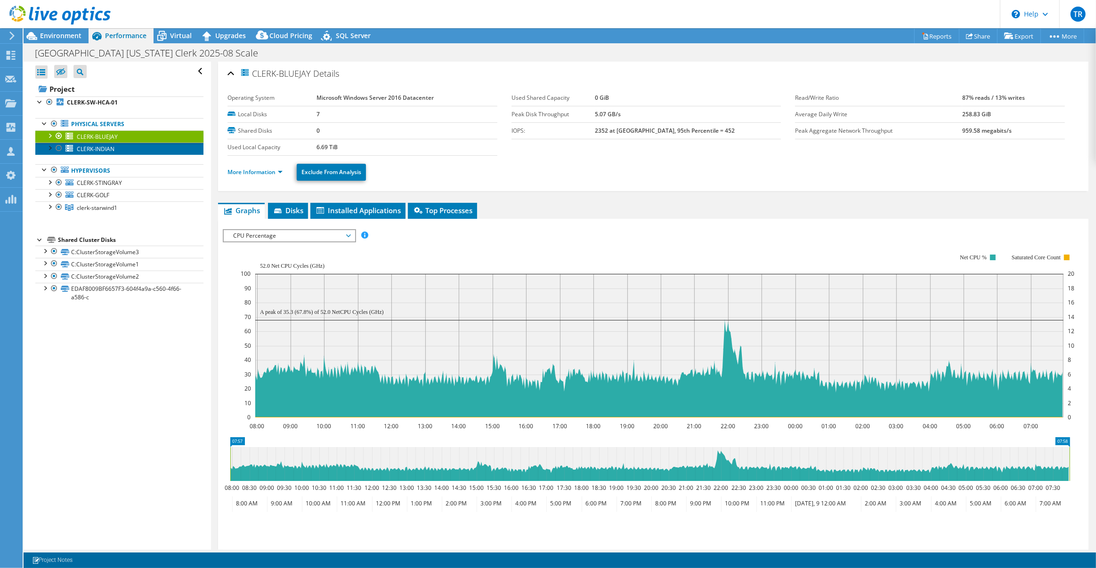
click at [147, 151] on link "CLERK-INDIAN" at bounding box center [119, 149] width 168 height 12
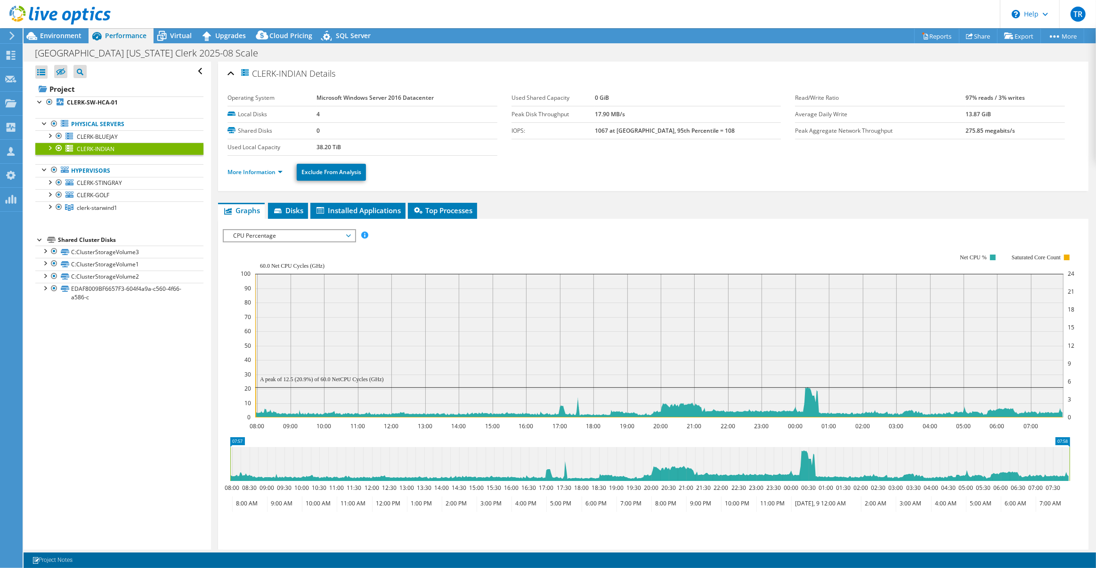
click at [352, 234] on span "CPU Percentage" at bounding box center [289, 235] width 130 height 11
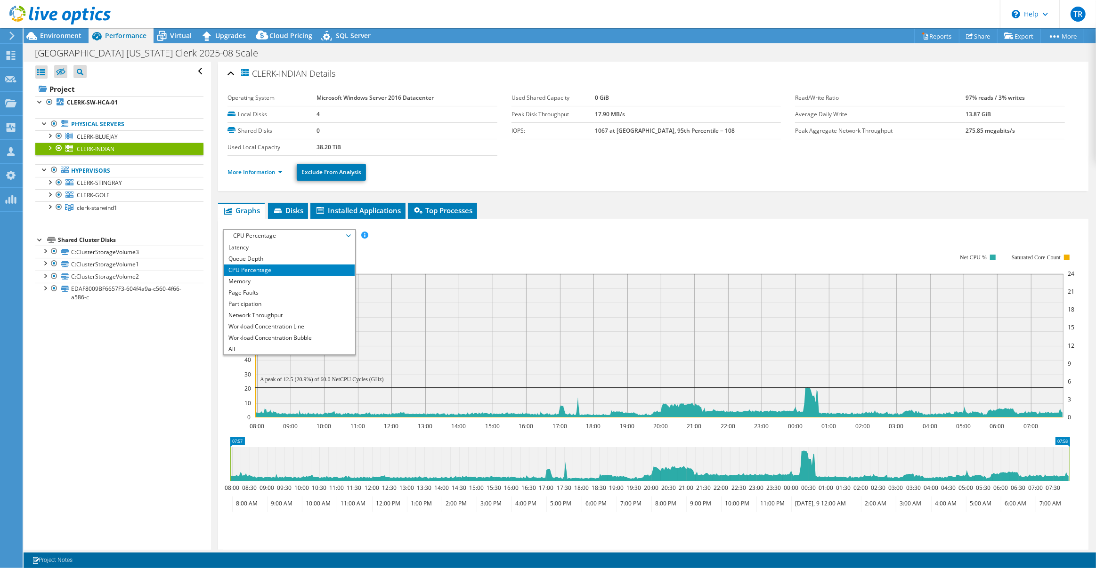
click at [447, 260] on rect at bounding box center [658, 336] width 834 height 188
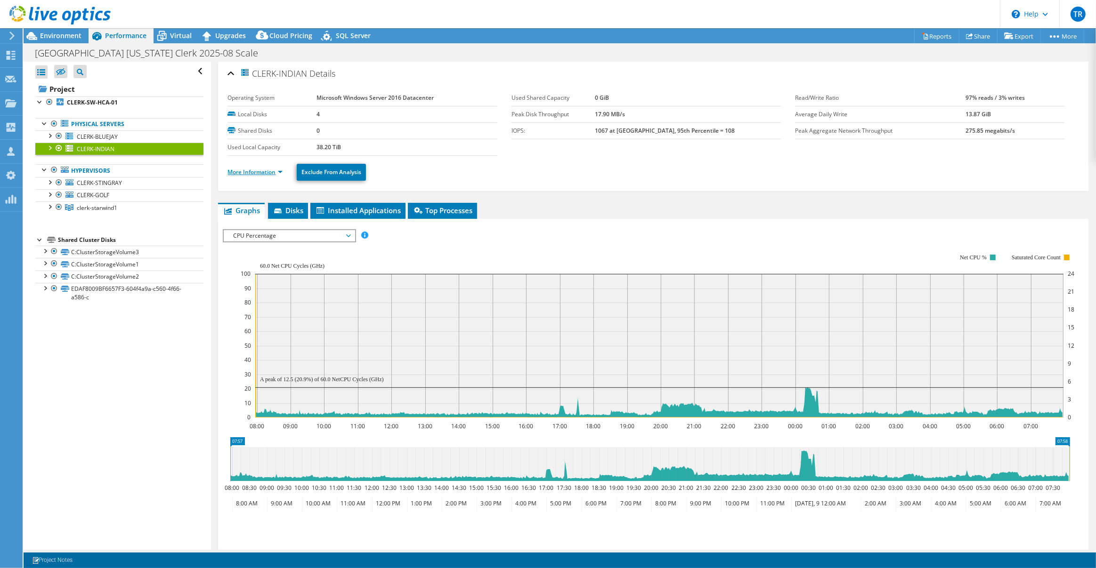
click at [280, 173] on link "More Information" at bounding box center [254, 172] width 55 height 8
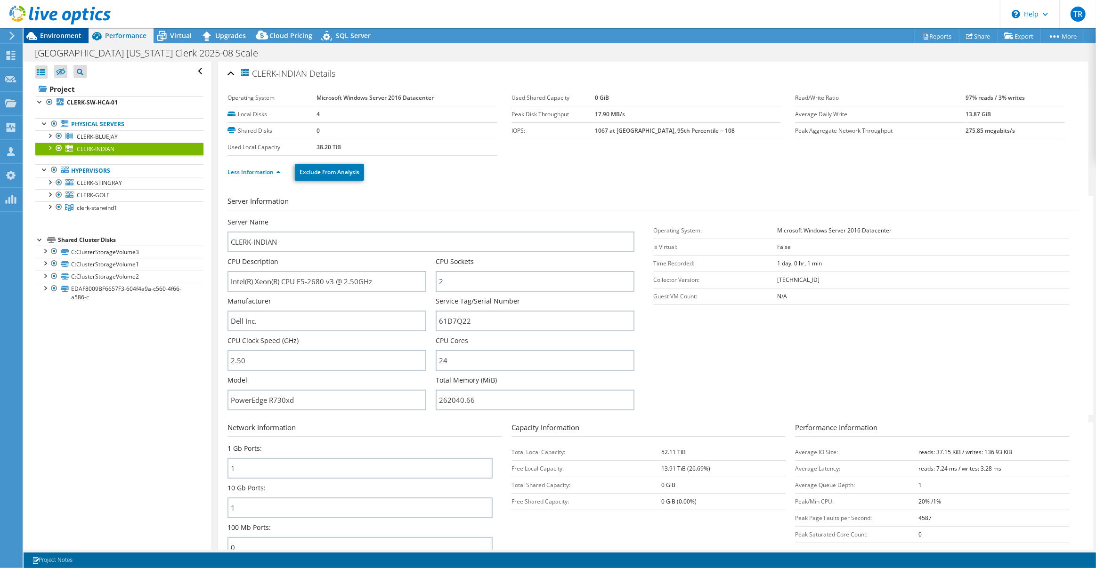
click at [59, 39] on span "Environment" at bounding box center [60, 35] width 41 height 9
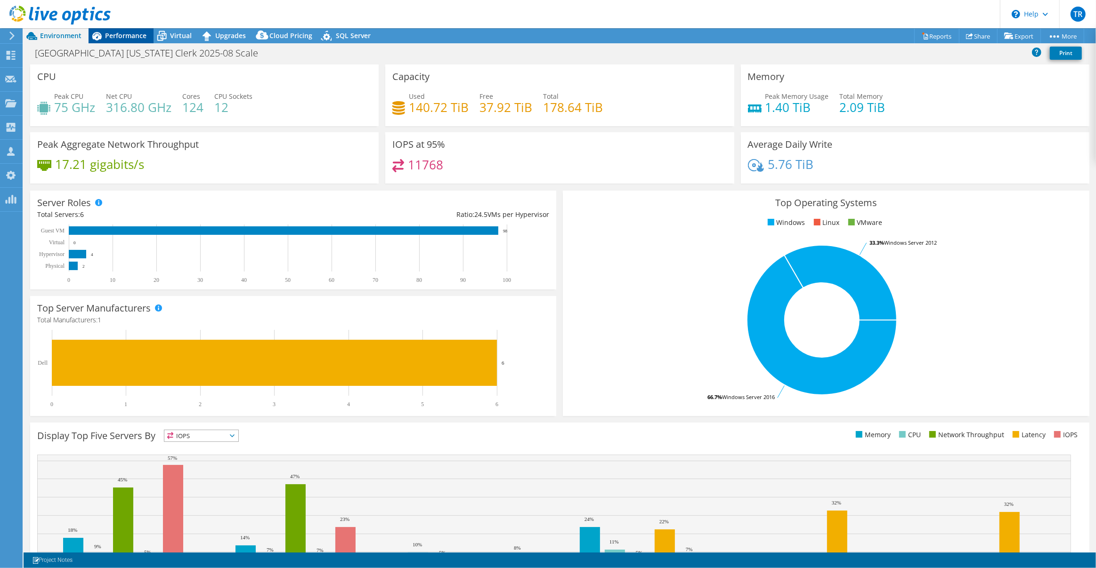
click at [123, 36] on span "Performance" at bounding box center [125, 35] width 41 height 9
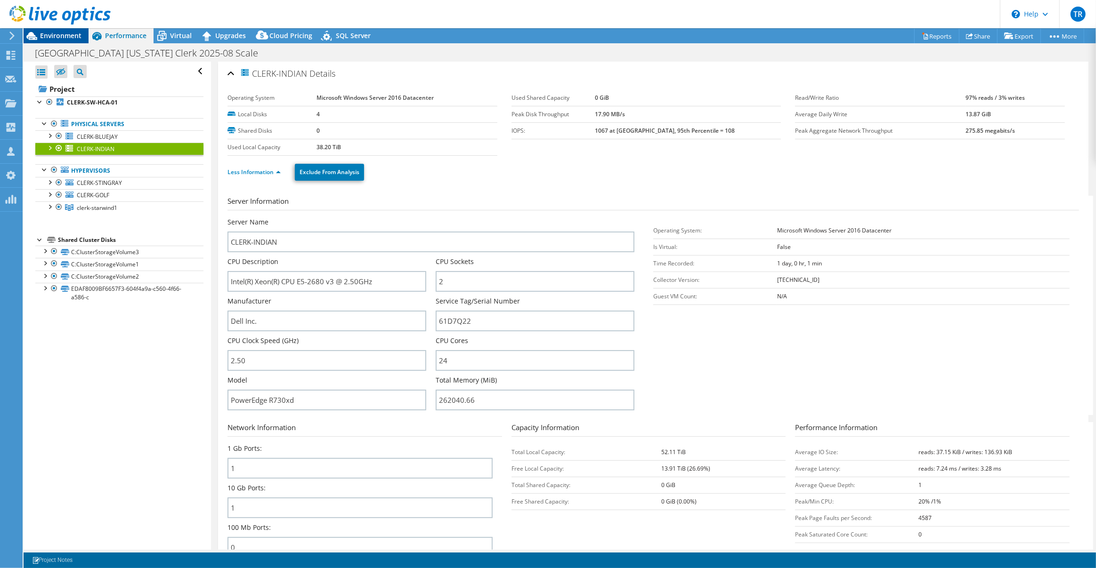
click at [66, 39] on span "Environment" at bounding box center [60, 35] width 41 height 9
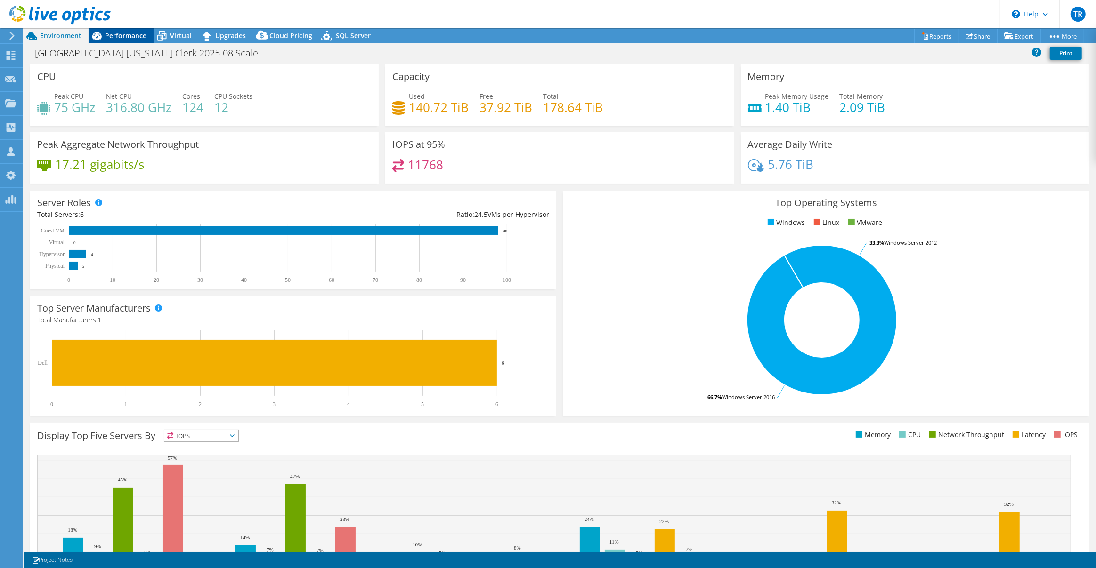
click at [118, 36] on span "Performance" at bounding box center [125, 35] width 41 height 9
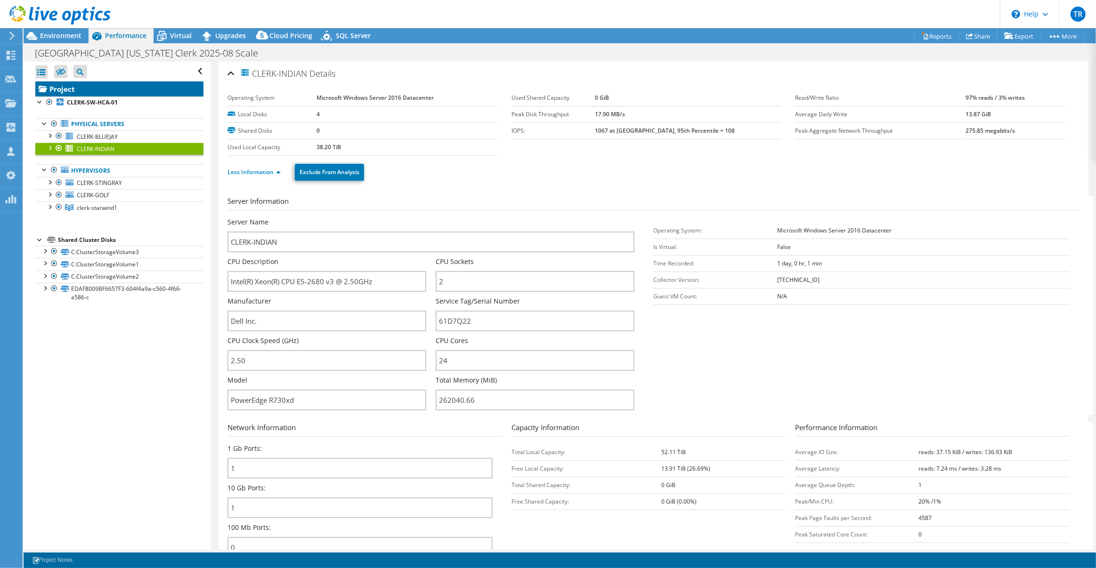
click at [134, 86] on link "Project" at bounding box center [119, 88] width 168 height 15
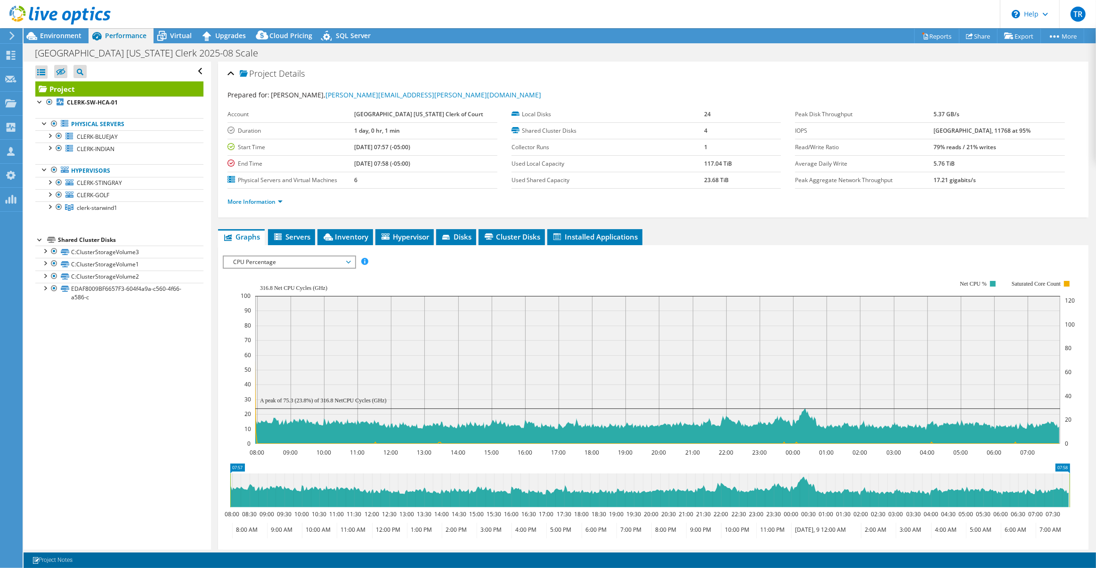
click at [95, 17] on icon at bounding box center [59, 15] width 101 height 19
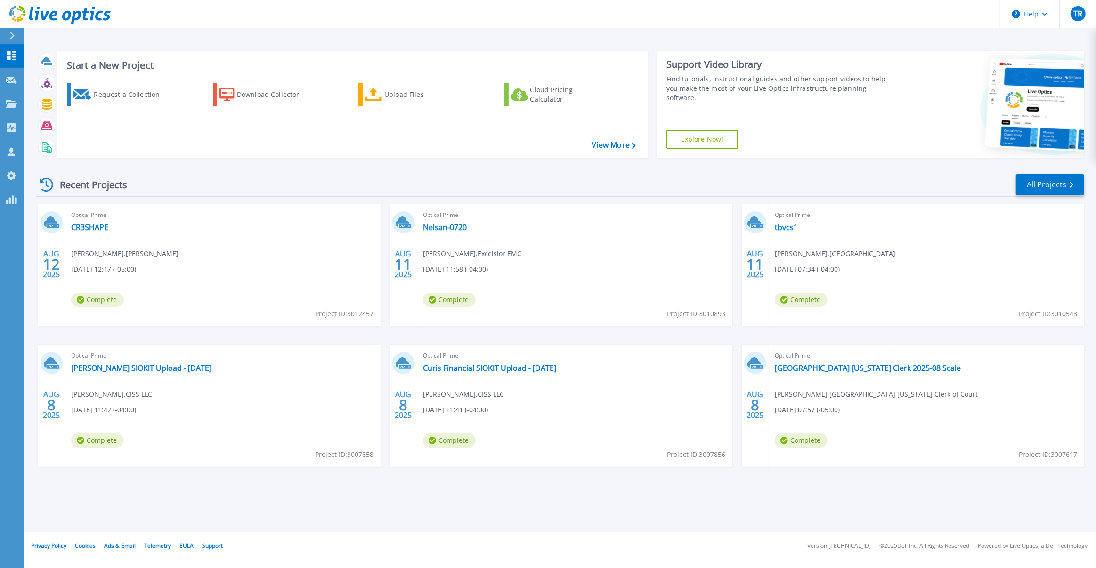
click at [71, 15] on icon at bounding box center [59, 15] width 101 height 19
click at [1032, 178] on link "All Projects" at bounding box center [1050, 184] width 68 height 21
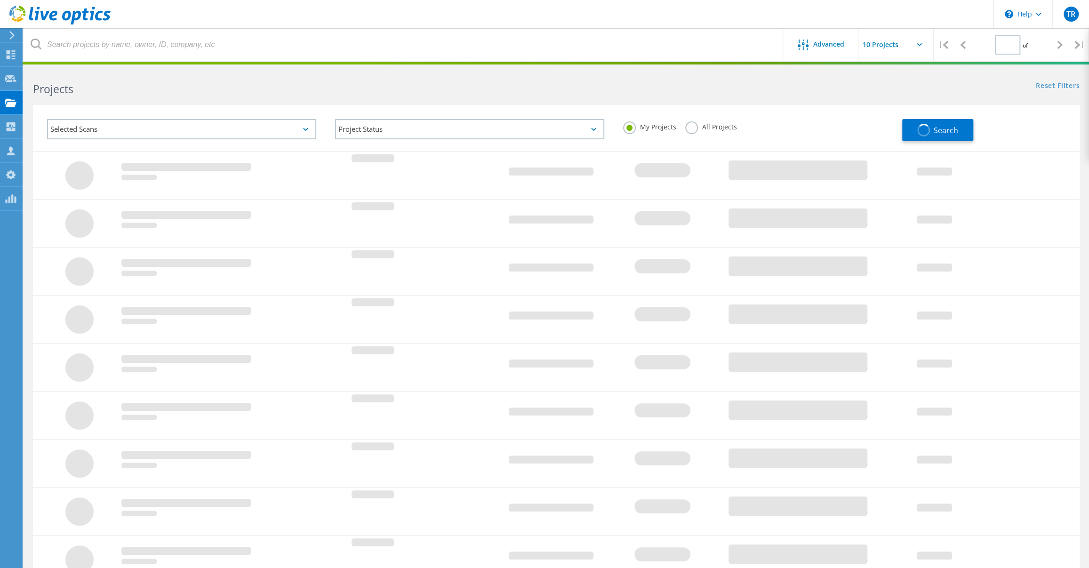
type input "1"
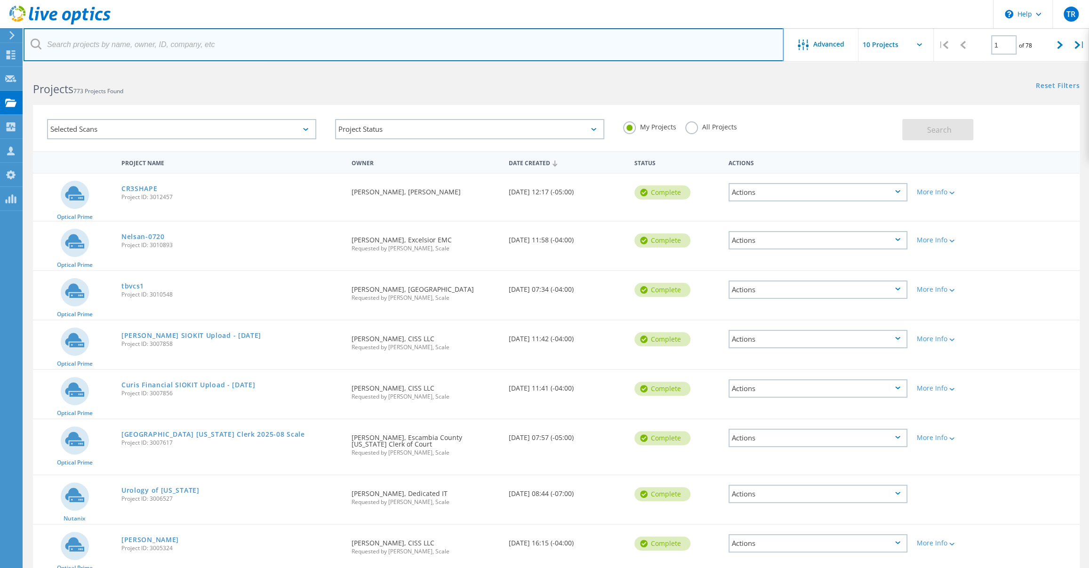
click at [349, 48] on input "text" at bounding box center [404, 44] width 760 height 33
type input "escambia"
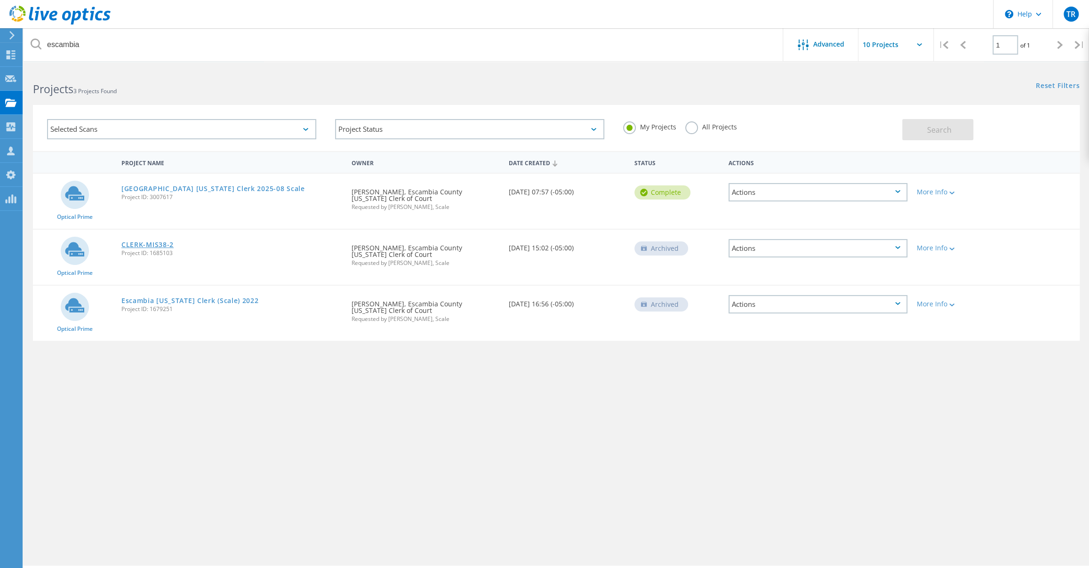
click at [154, 242] on link "CLERK-MIS38-2" at bounding box center [147, 245] width 52 height 7
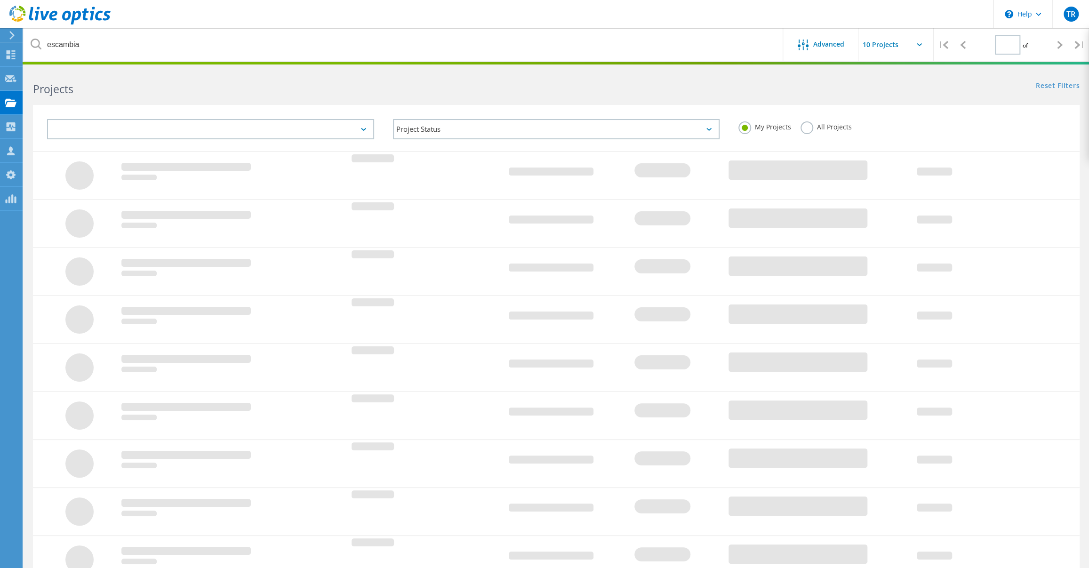
type input "1"
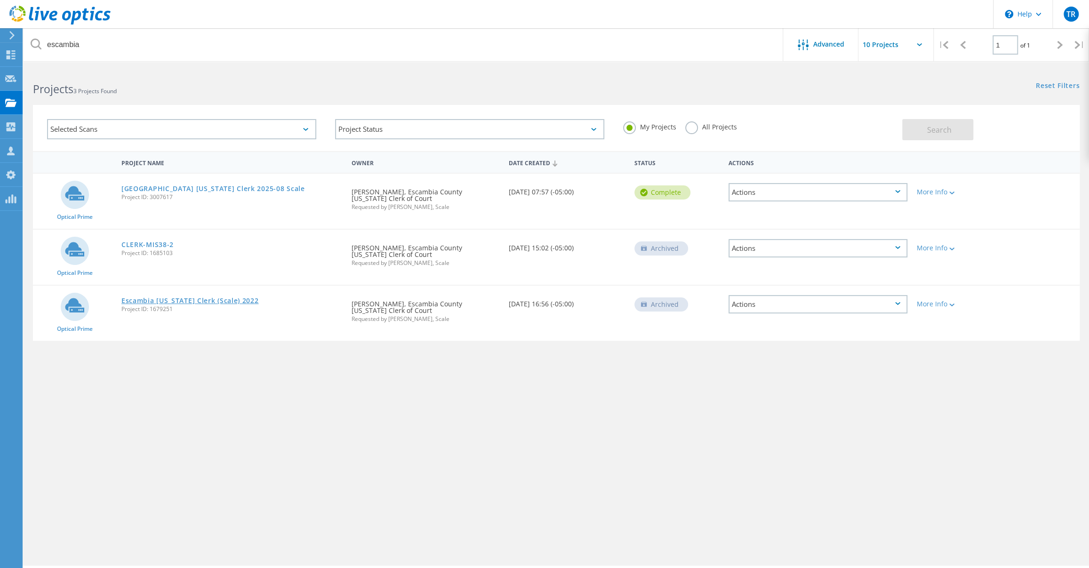
click at [153, 298] on link "Escambia [US_STATE] Clerk (Scale) 2022" at bounding box center [189, 301] width 137 height 7
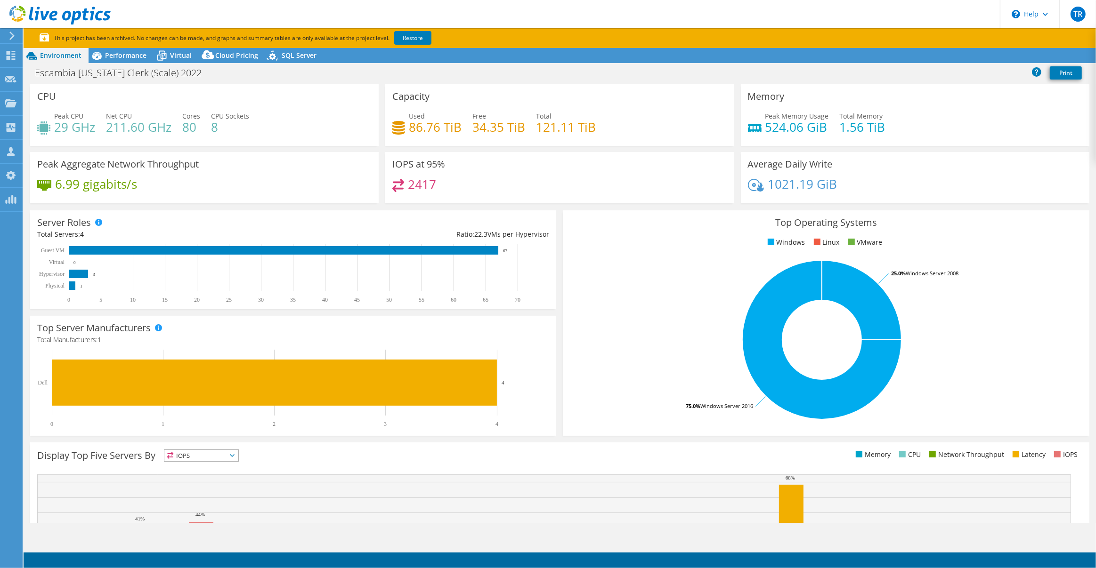
select select "USD"
select select "USEast"
click at [123, 59] on span "Performance" at bounding box center [125, 55] width 41 height 9
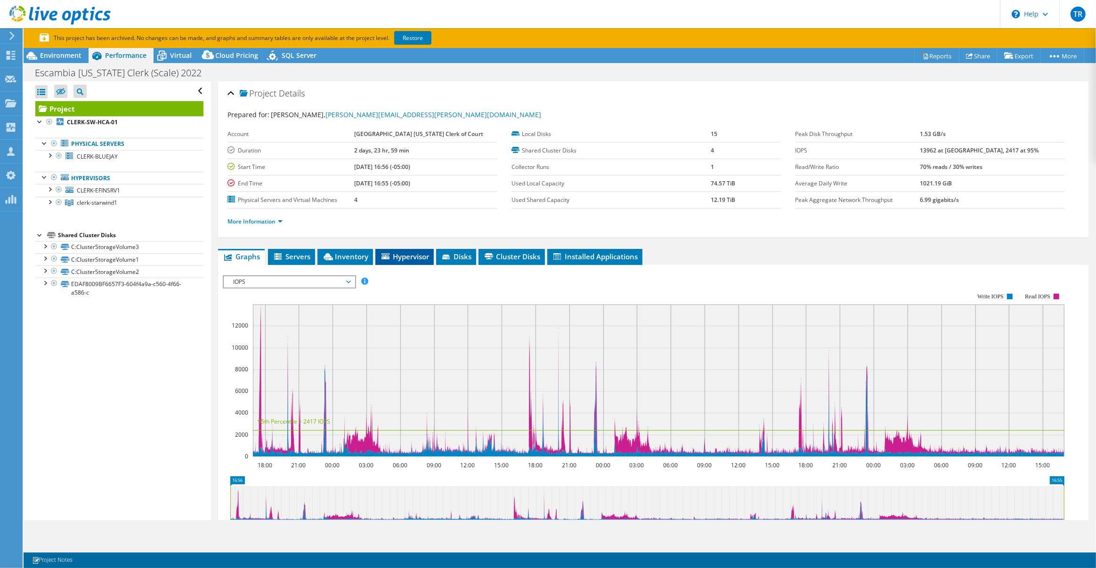
click at [401, 252] on span "Hypervisor" at bounding box center [404, 256] width 49 height 9
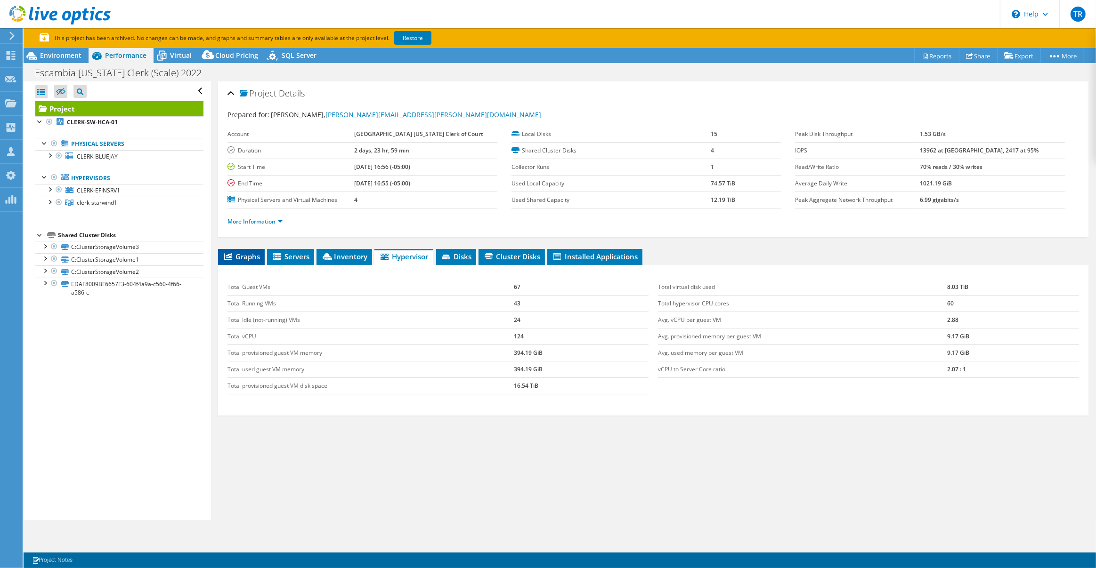
click at [238, 256] on span "Graphs" at bounding box center [241, 256] width 37 height 9
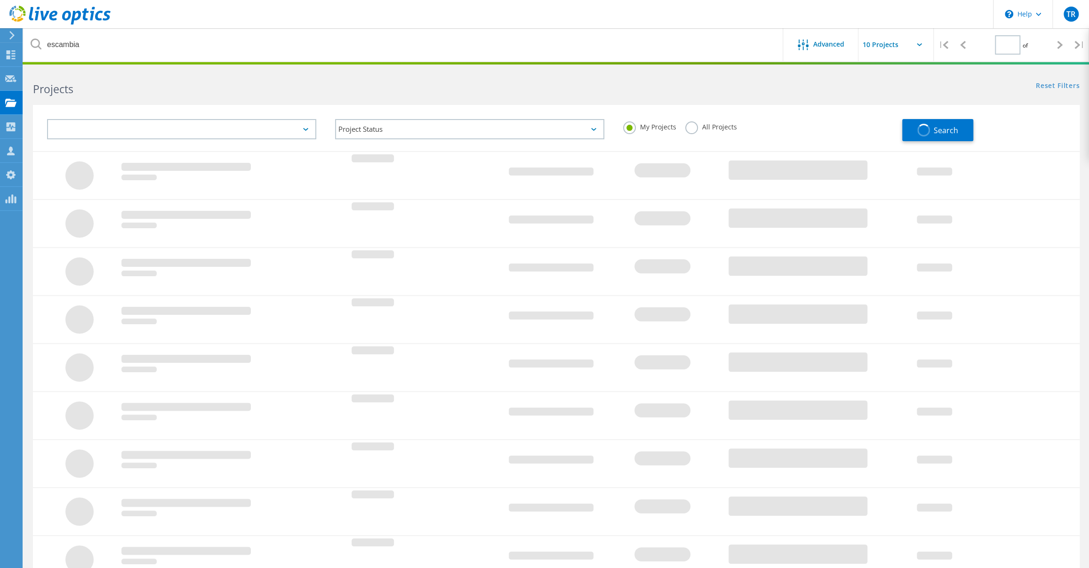
type input "1"
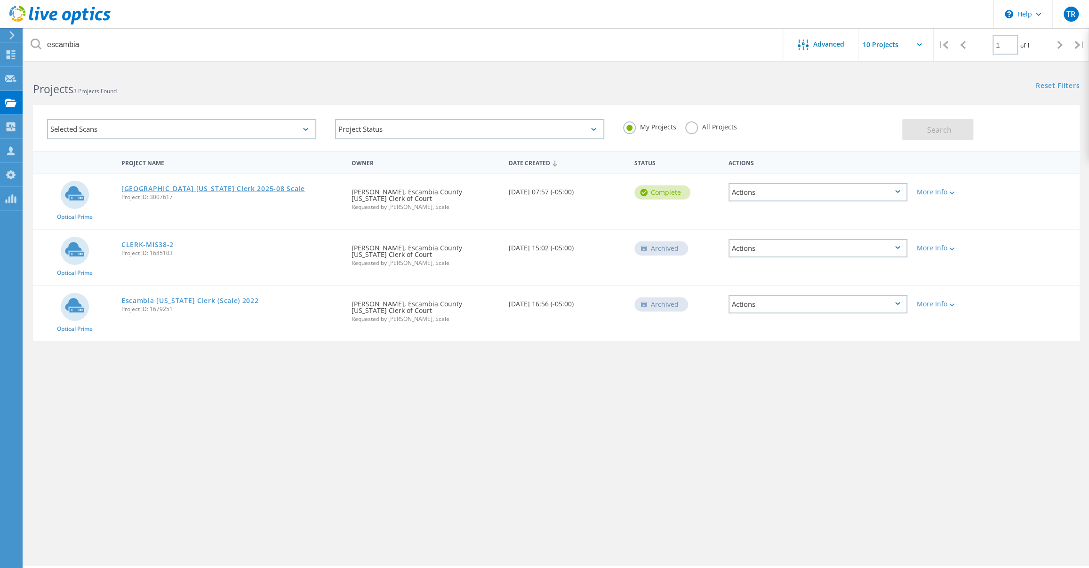
click at [219, 187] on link "[GEOGRAPHIC_DATA] [US_STATE] Clerk 2025-08 Scale" at bounding box center [213, 189] width 184 height 7
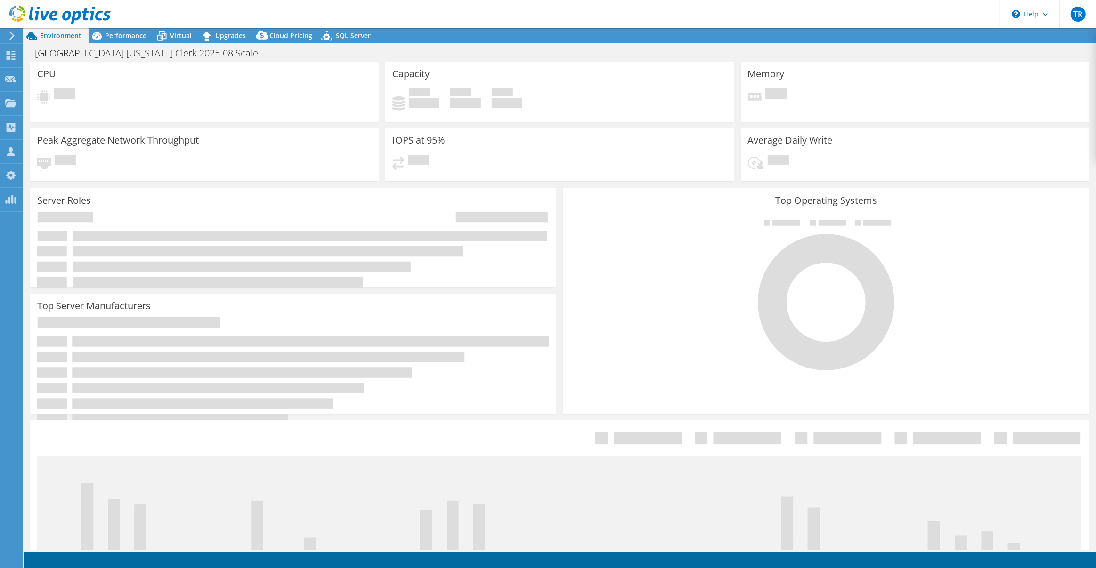
select select "USD"
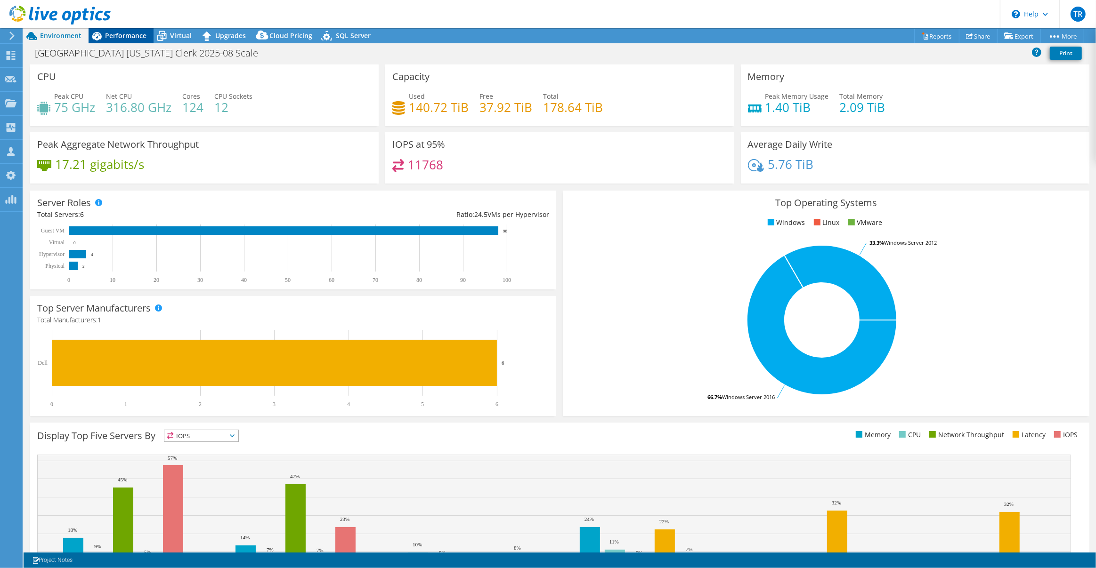
click at [126, 28] on div "Performance" at bounding box center [121, 35] width 65 height 15
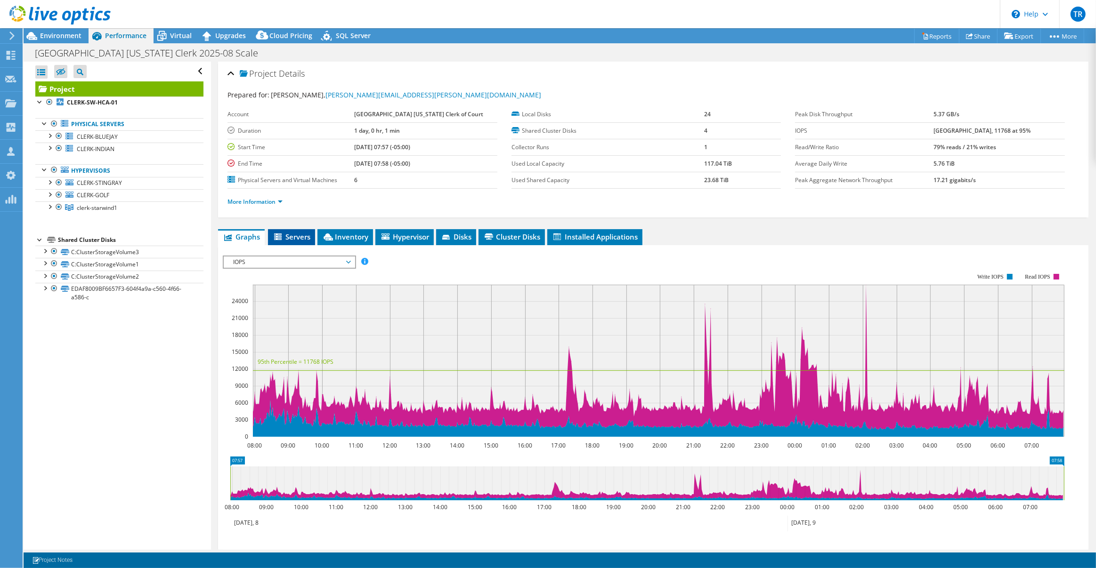
click at [296, 238] on span "Servers" at bounding box center [292, 236] width 38 height 9
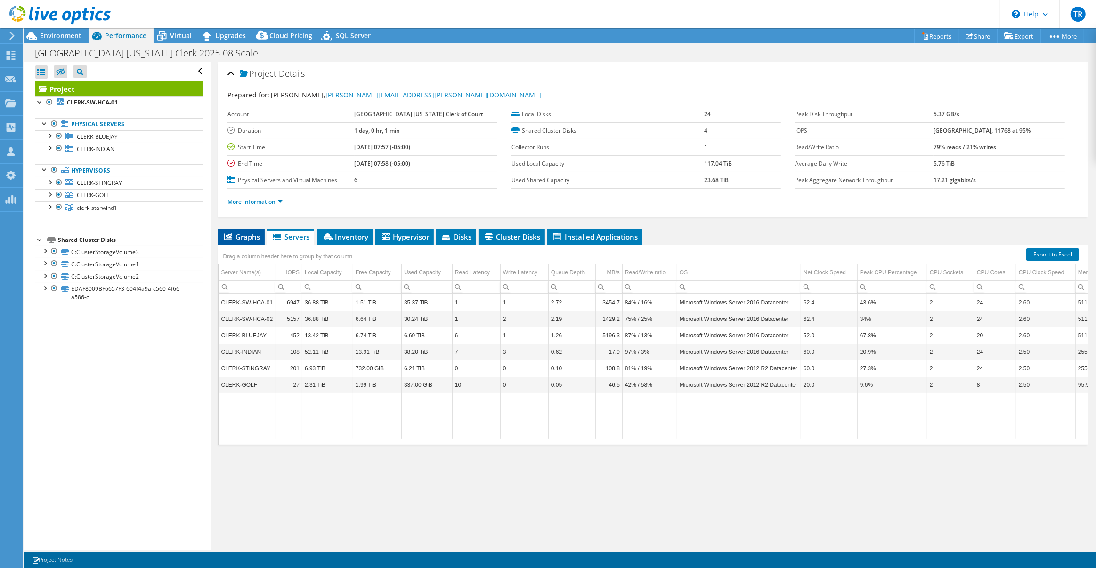
click at [251, 235] on span "Graphs" at bounding box center [241, 236] width 37 height 9
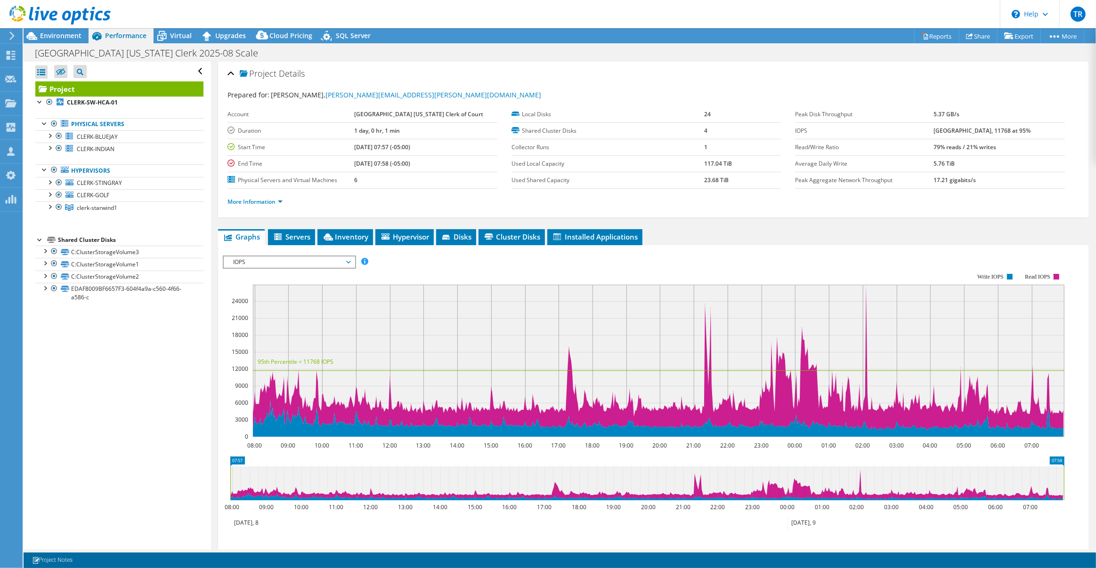
click at [349, 257] on span "IOPS" at bounding box center [289, 262] width 130 height 11
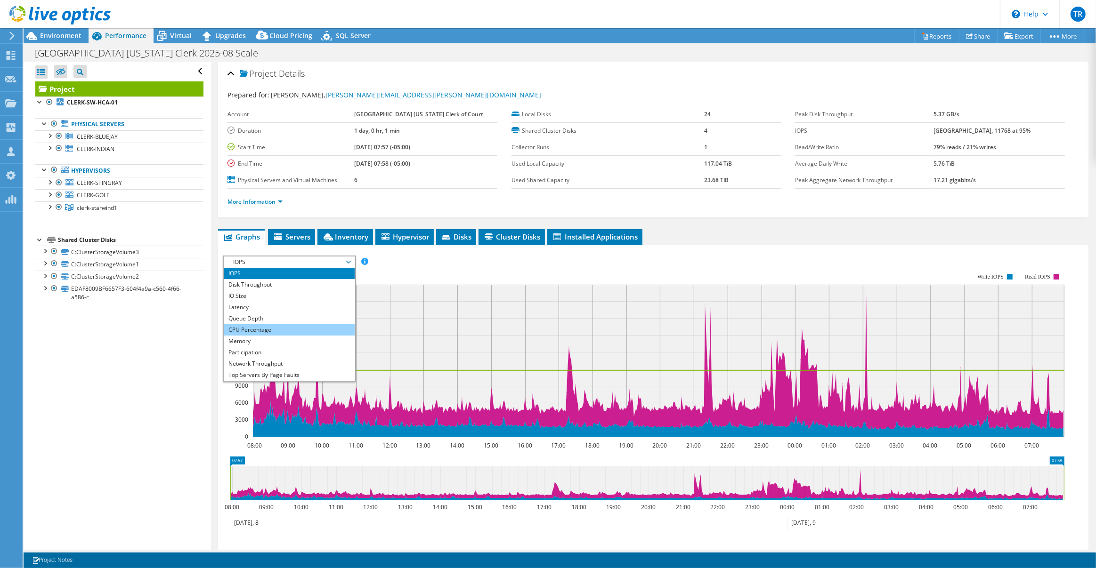
scroll to position [33, 0]
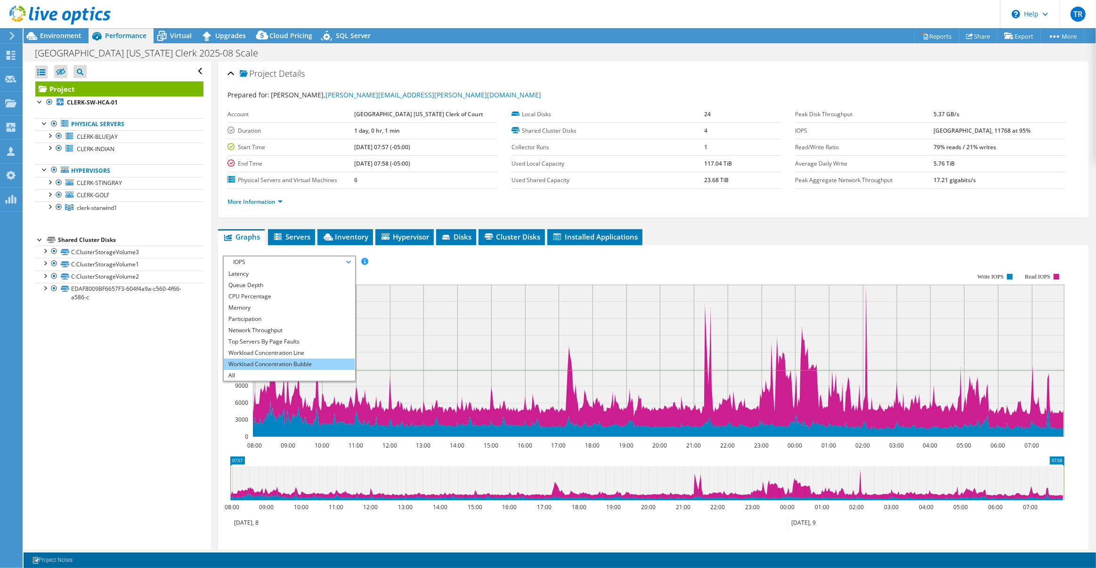
click at [316, 359] on li "Workload Concentration Bubble" at bounding box center [289, 364] width 130 height 11
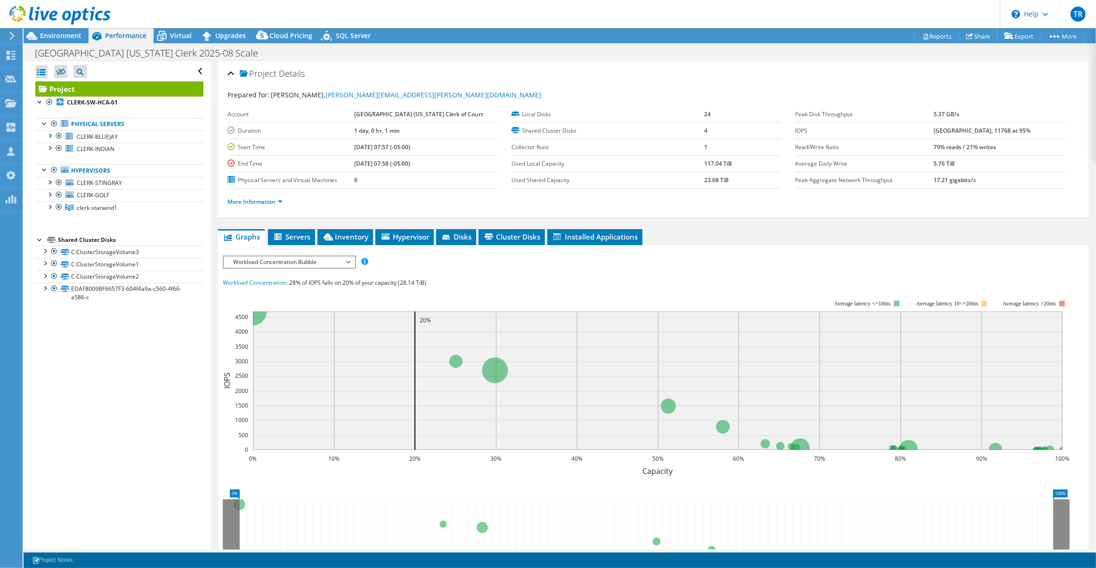
click at [349, 258] on span "Workload Concentration Bubble" at bounding box center [288, 262] width 121 height 11
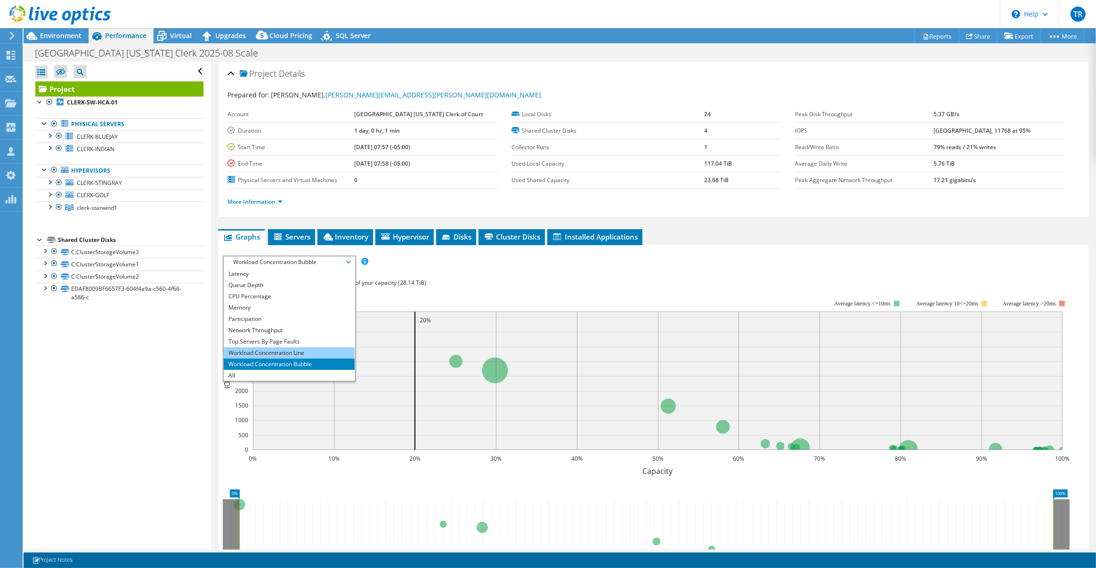
click at [331, 347] on li "Workload Concentration Line" at bounding box center [289, 352] width 130 height 11
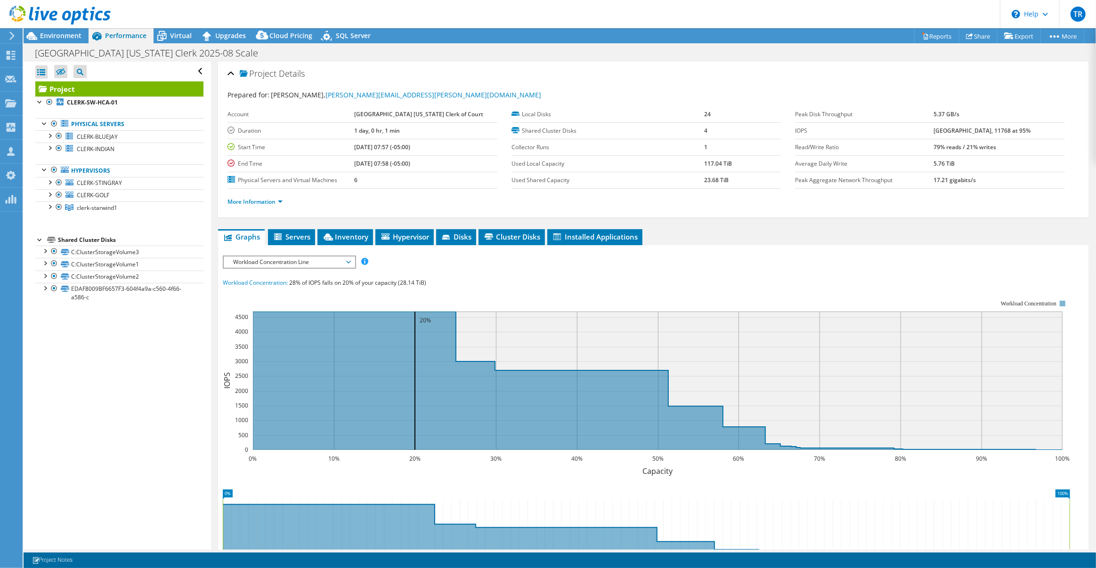
click at [348, 260] on span "Workload Concentration Line" at bounding box center [288, 262] width 121 height 11
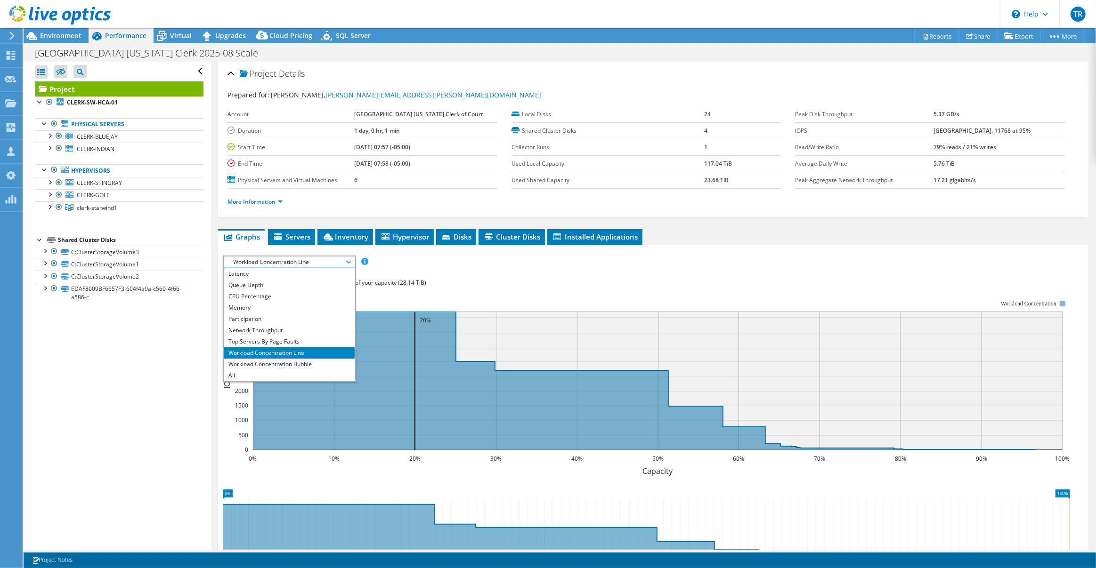
scroll to position [0, 0]
click at [331, 268] on li "IOPS" at bounding box center [289, 273] width 130 height 11
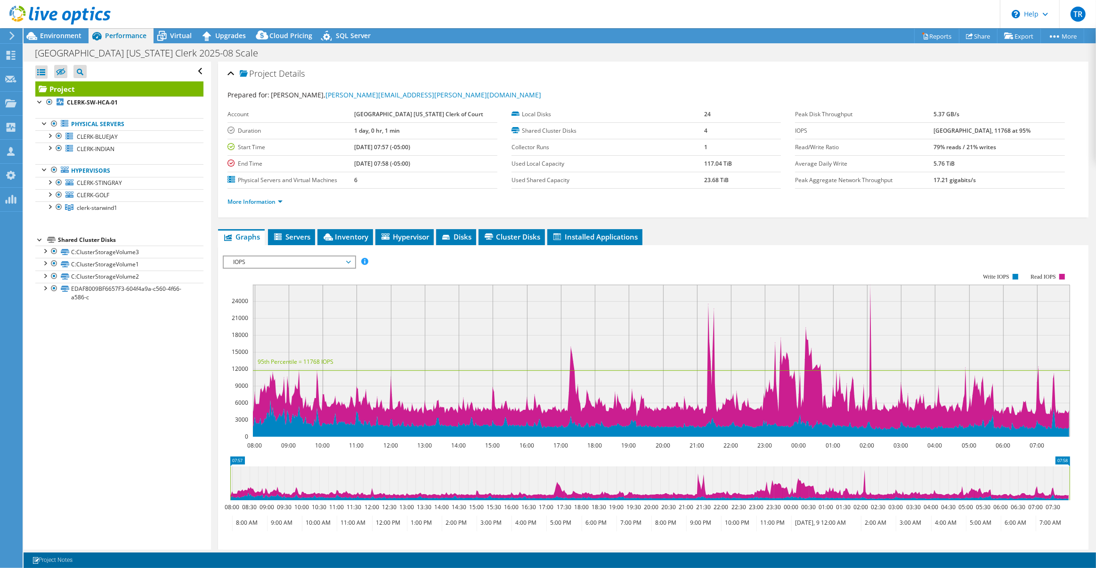
click at [60, 31] on div at bounding box center [55, 16] width 111 height 32
click at [61, 39] on span "Environment" at bounding box center [60, 35] width 41 height 9
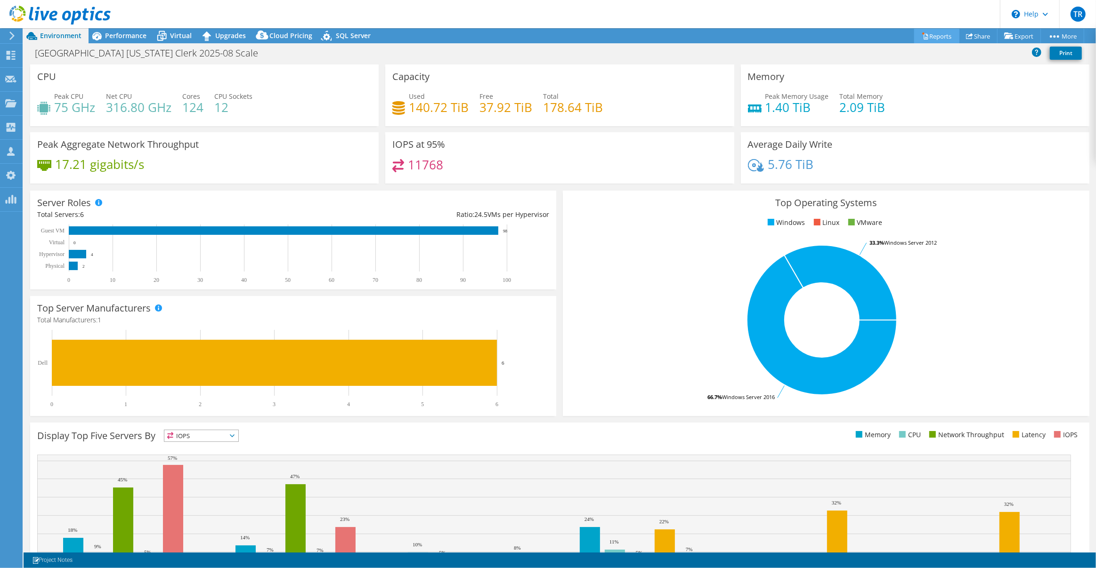
click at [928, 38] on link "Reports" at bounding box center [936, 36] width 45 height 15
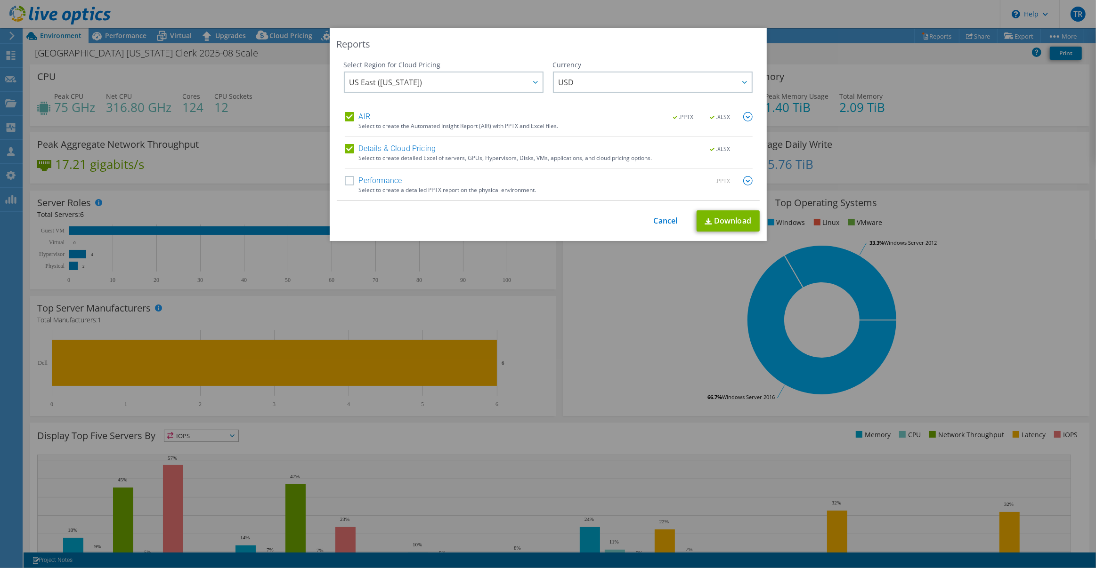
click at [640, 210] on div "This process may take a while, please wait... Cancel Download" at bounding box center [548, 220] width 423 height 21
click at [655, 218] on link "Cancel" at bounding box center [665, 221] width 24 height 9
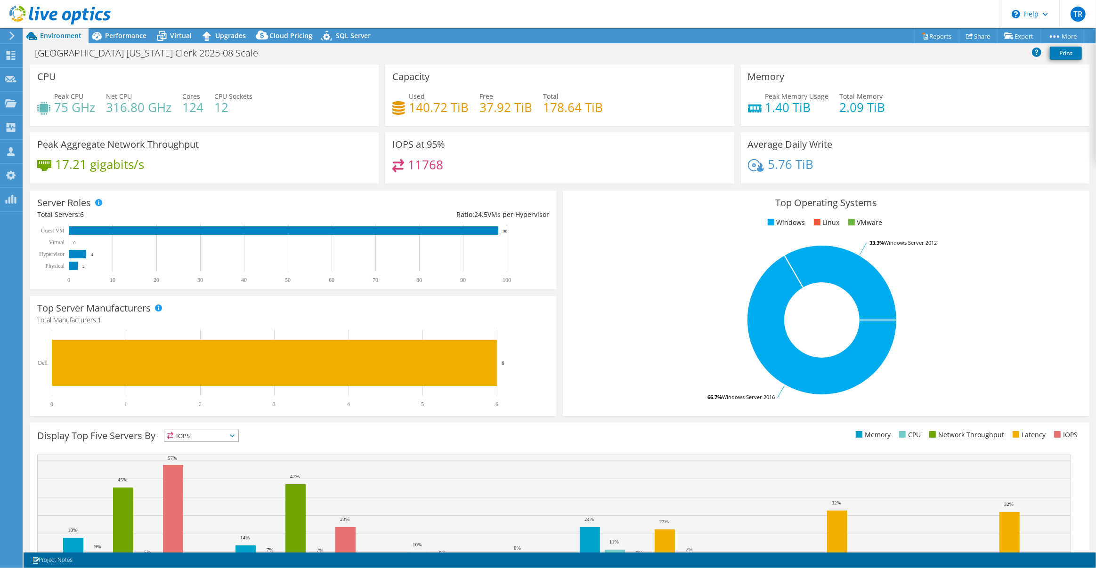
click at [676, 282] on rect at bounding box center [822, 320] width 504 height 165
click at [116, 31] on span "Performance" at bounding box center [125, 35] width 41 height 9
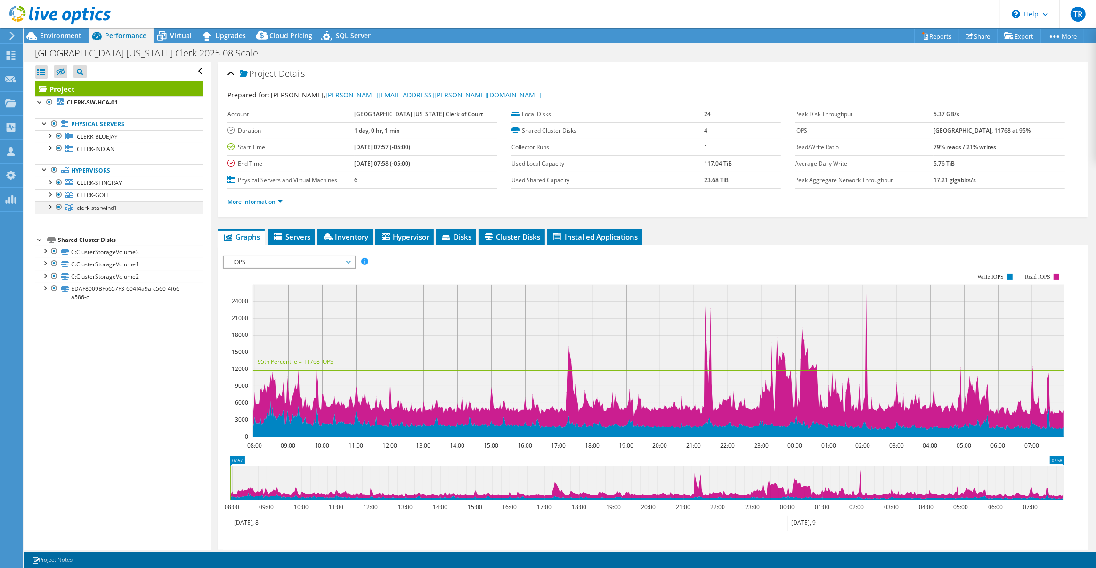
click at [50, 207] on div at bounding box center [49, 206] width 9 height 9
